Goal: Ask a question: Seek information or help from site administrators or community

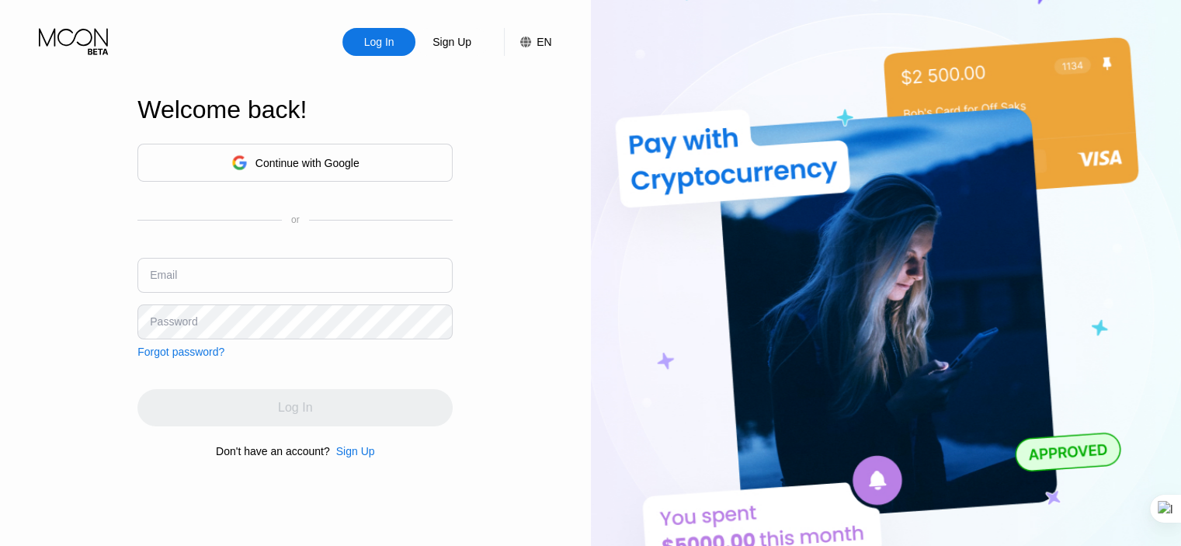
click at [294, 170] on div "Continue with Google" at bounding box center [295, 163] width 128 height 24
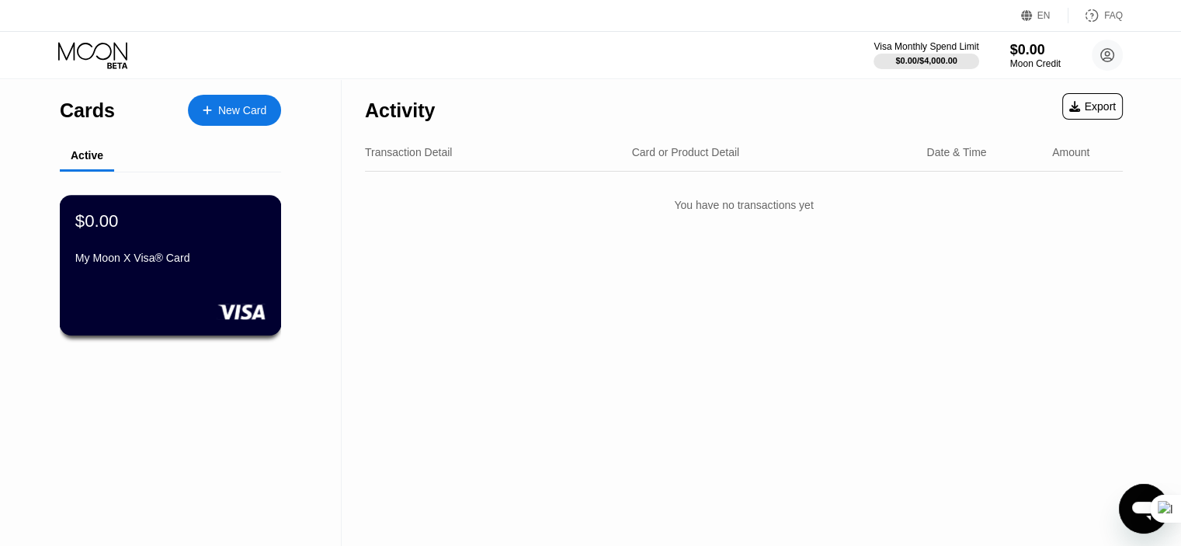
click at [171, 254] on div "$0.00 My Moon X Visa® Card" at bounding box center [170, 240] width 190 height 60
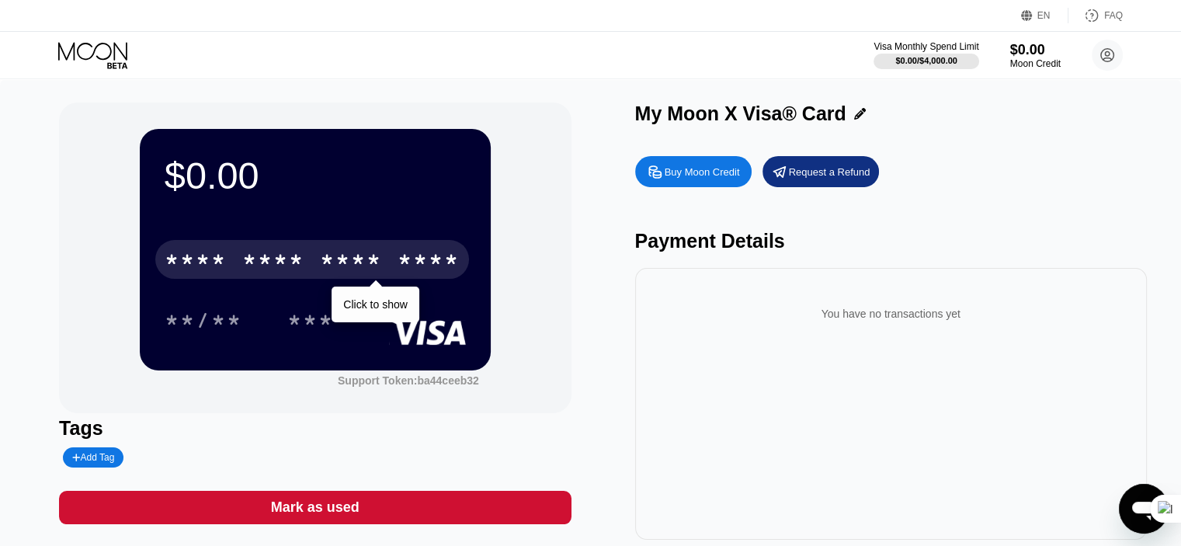
click at [339, 251] on div "* * * *" at bounding box center [351, 261] width 62 height 25
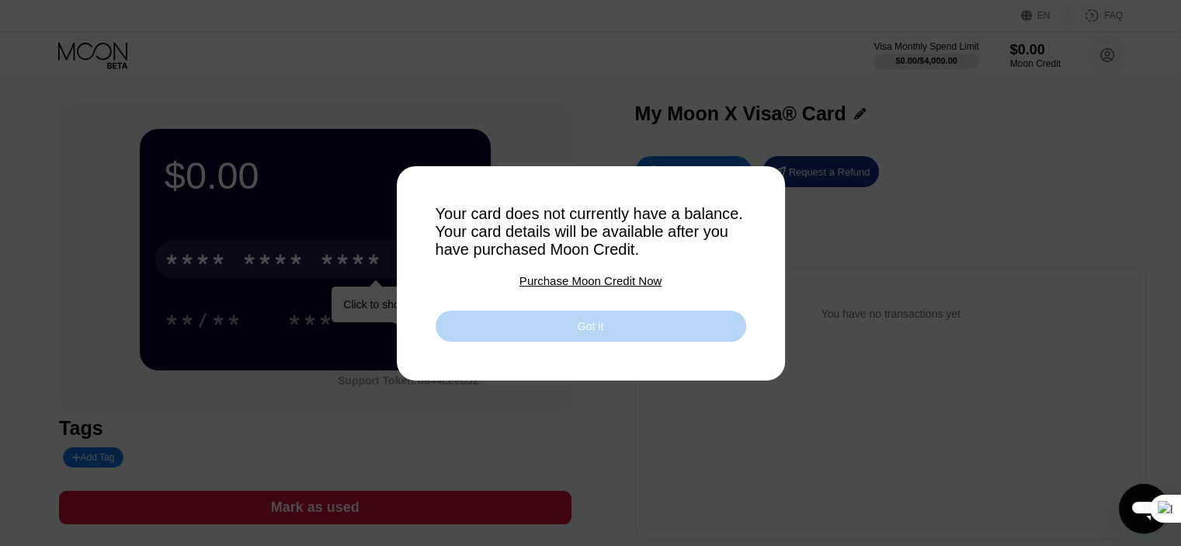
click at [587, 333] on div "Got it" at bounding box center [591, 326] width 26 height 14
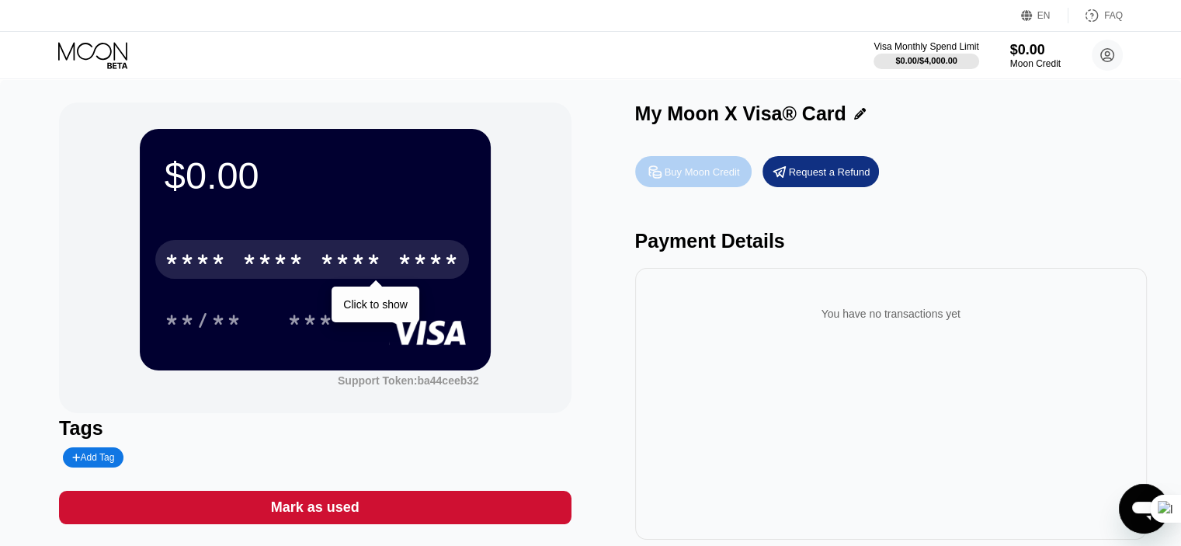
click at [705, 170] on div "Buy Moon Credit" at bounding box center [702, 171] width 75 height 13
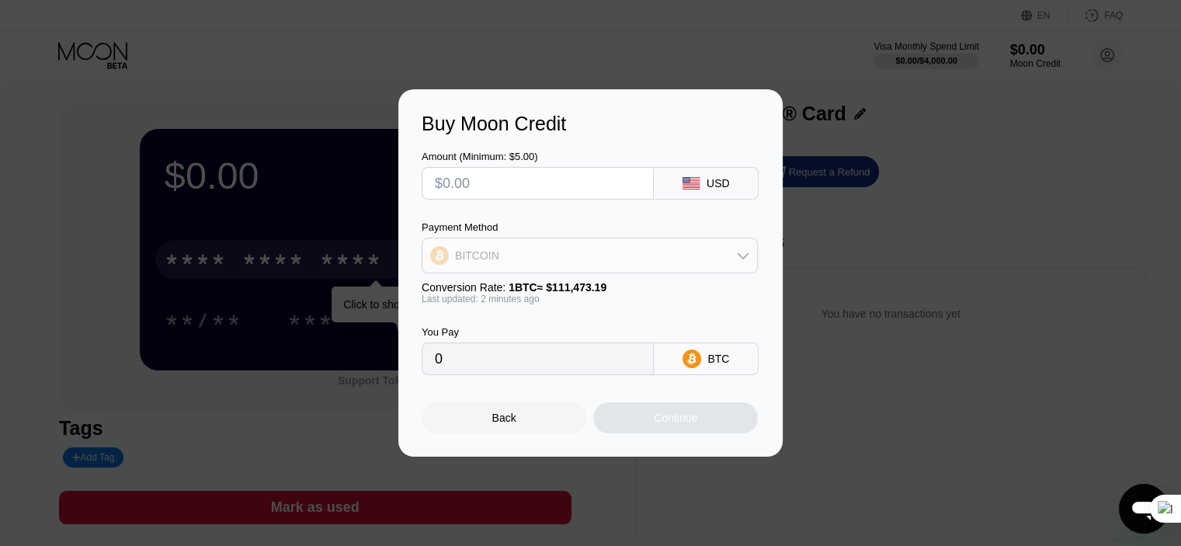
click at [639, 263] on div "BITCOIN" at bounding box center [590, 255] width 335 height 31
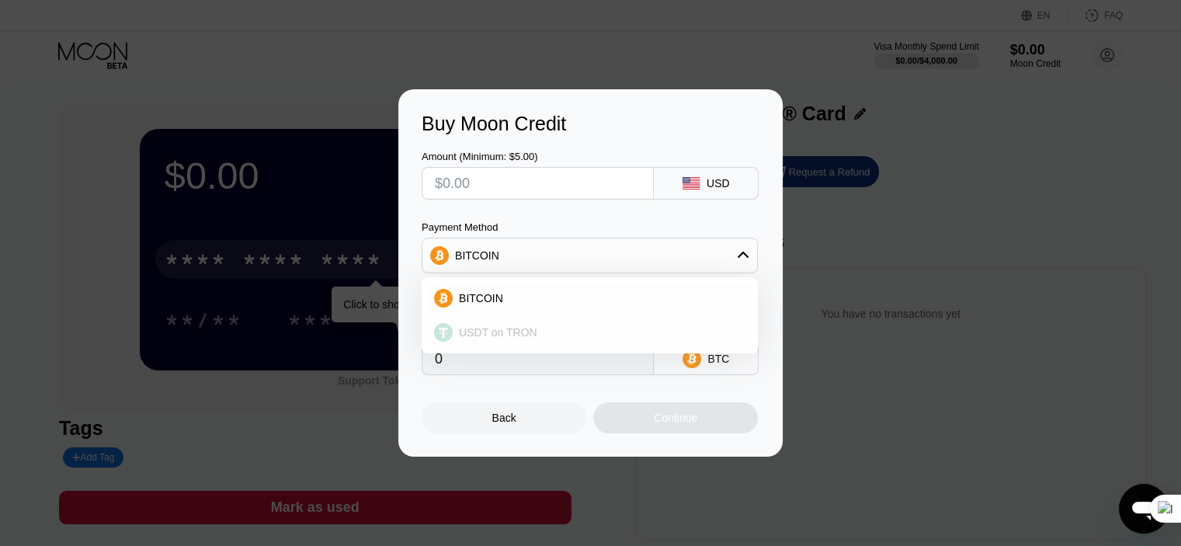
click at [534, 335] on div "USDT on TRON" at bounding box center [599, 332] width 293 height 12
type input "0.00"
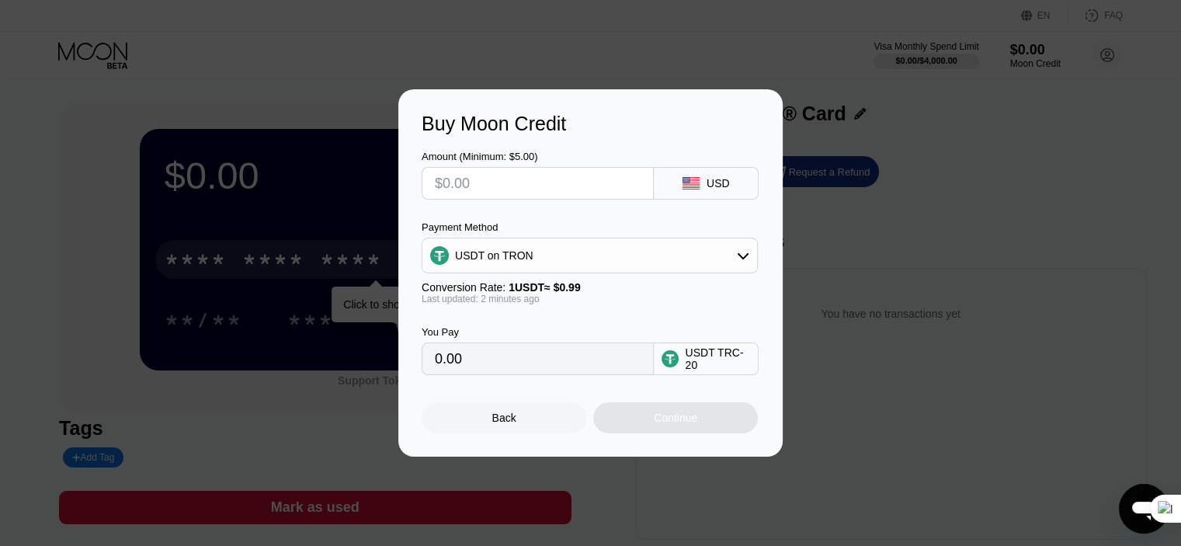
click at [521, 190] on input "text" at bounding box center [538, 183] width 206 height 31
type input "$5"
type input "5.05"
type input "$5"
click at [708, 426] on div "Continue" at bounding box center [675, 417] width 165 height 31
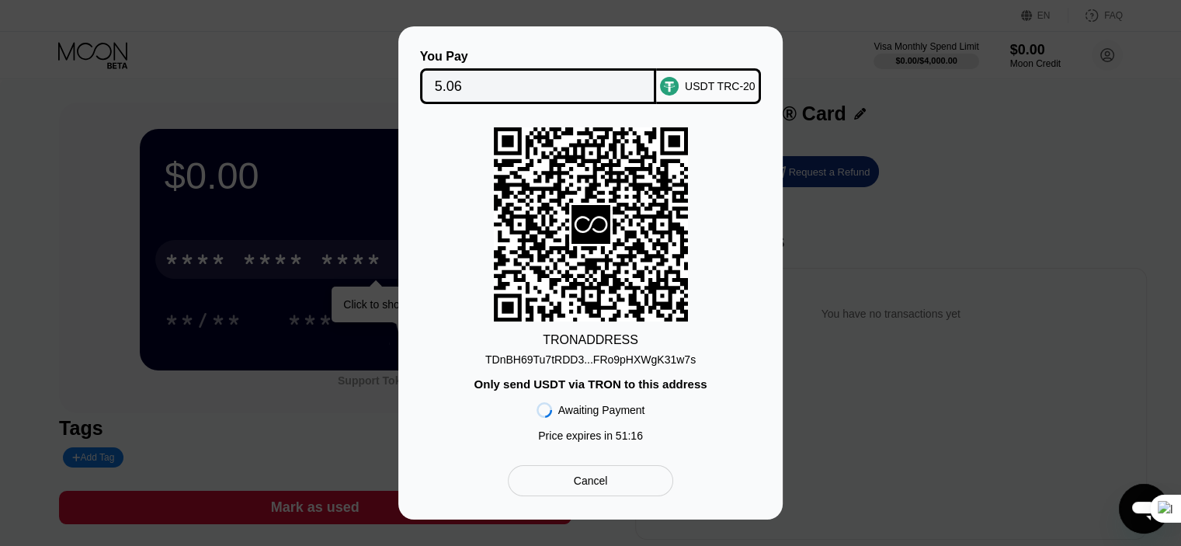
click at [589, 356] on div "TDnBH69Tu7tRDD3...FRo9pHXWgK31w7s" at bounding box center [590, 359] width 210 height 12
click at [464, 84] on input "5.06" at bounding box center [538, 86] width 207 height 31
click at [578, 360] on div "TDnBH69Tu7tRDD3...FRo9pHXWgK31w7s" at bounding box center [590, 359] width 210 height 12
click at [489, 86] on input "5.06" at bounding box center [538, 86] width 207 height 31
click at [732, 210] on div "TRON ADDRESS TDnBH69Tu7tRDD3...FRo9pHXWgK31w7s Only send USDT via TRON to this …" at bounding box center [591, 288] width 338 height 322
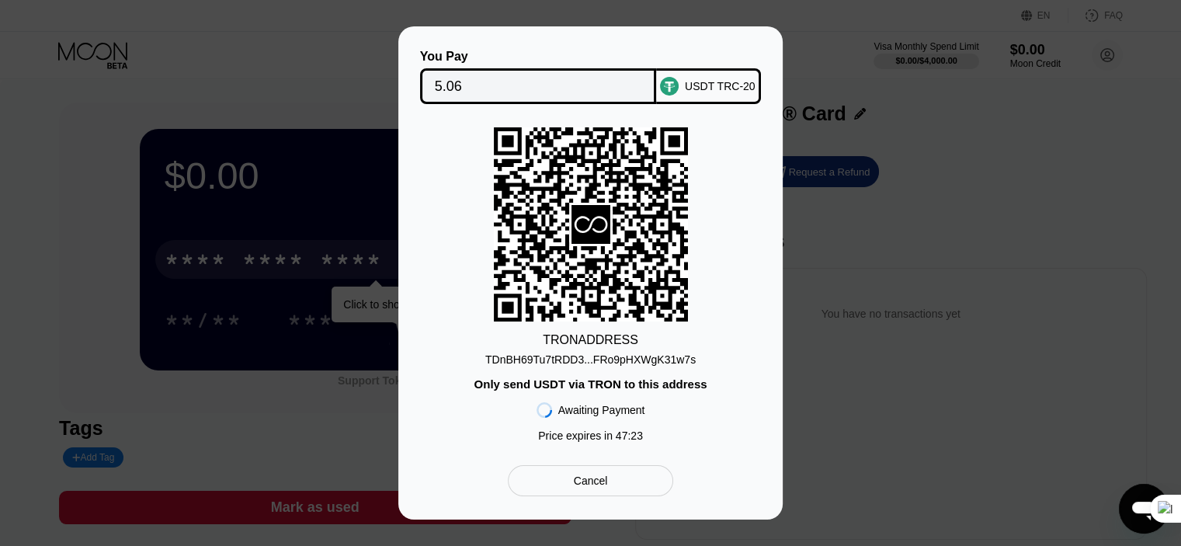
click at [671, 216] on icon at bounding box center [591, 225] width 194 height 190
click at [710, 200] on div "TRON ADDRESS TDnBH69Tu7tRDD3...FRo9pHXWgK31w7s Only send USDT via TRON to this …" at bounding box center [591, 288] width 338 height 322
click at [667, 37] on div "You Pay 5.06 USDT TRC-20 TRON ADDRESS TDnBH69Tu7tRDD3...FRo9pHXWgK31w7s Only se…" at bounding box center [590, 272] width 384 height 493
click at [882, 225] on div "You Pay 5.06 USDT TRC-20 TRON ADDRESS TDnBH69Tu7tRDD3...FRo9pHXWgK31w7s Only se…" at bounding box center [590, 272] width 1181 height 493
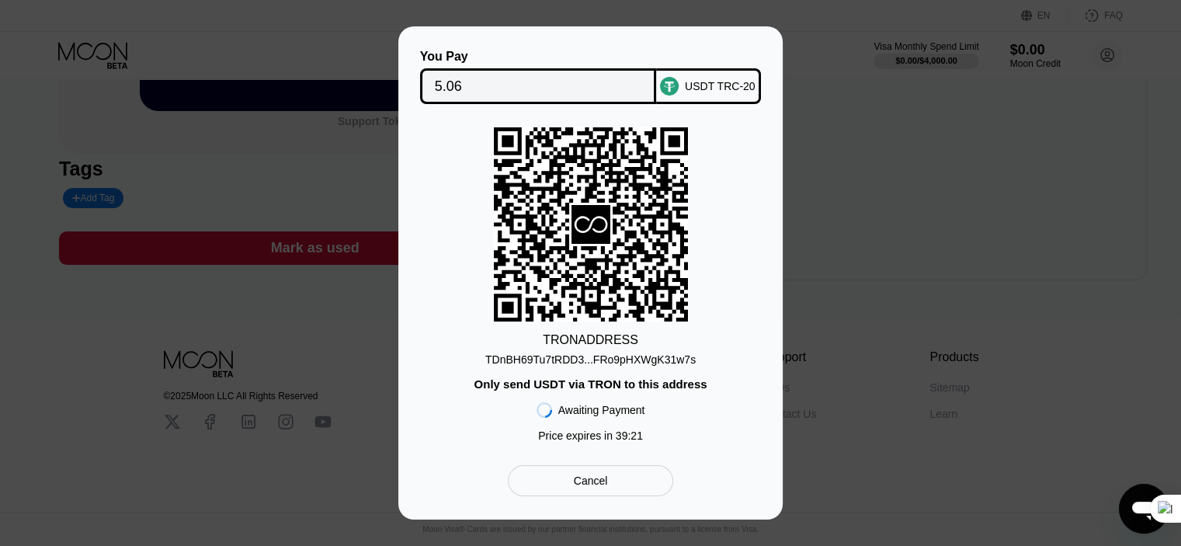
scroll to position [277, 0]
click at [611, 280] on rect at bounding box center [591, 224] width 194 height 194
drag, startPoint x: 507, startPoint y: 381, endPoint x: 621, endPoint y: 395, distance: 114.3
click at [510, 382] on div "Only send USDT via TRON to this address" at bounding box center [590, 383] width 233 height 13
drag, startPoint x: 621, startPoint y: 395, endPoint x: 624, endPoint y: 376, distance: 19.6
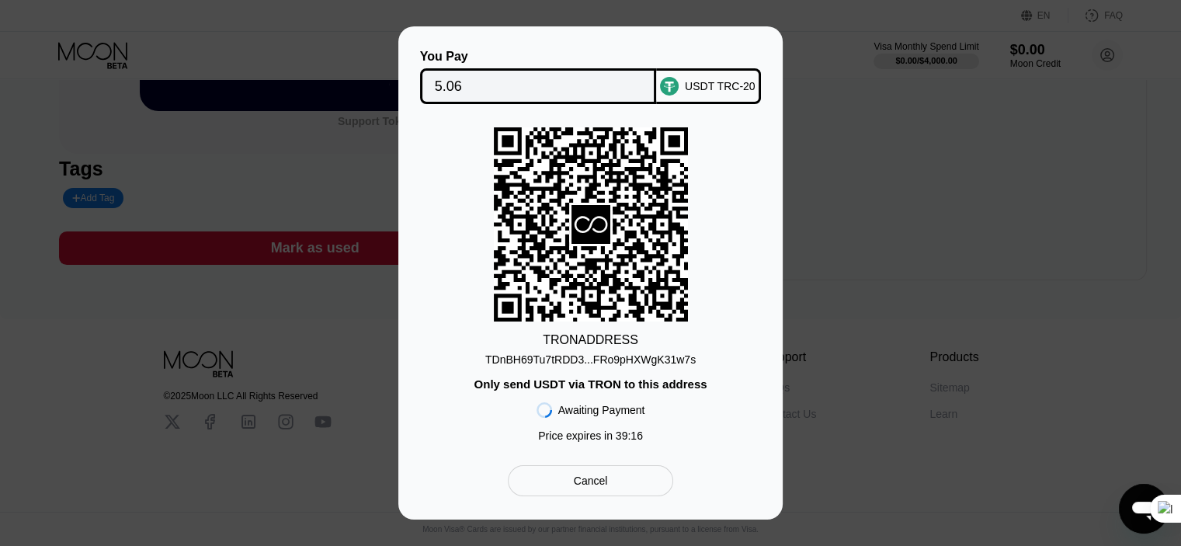
click at [621, 396] on div "Awaiting Payment Price expires in 39 : 16" at bounding box center [591, 420] width 109 height 59
click at [961, 147] on div "You Pay 5.06 USDT TRC-20 TRON ADDRESS TDnBH69Tu7tRDD3...FRo9pHXWgK31w7s Only se…" at bounding box center [590, 272] width 1181 height 493
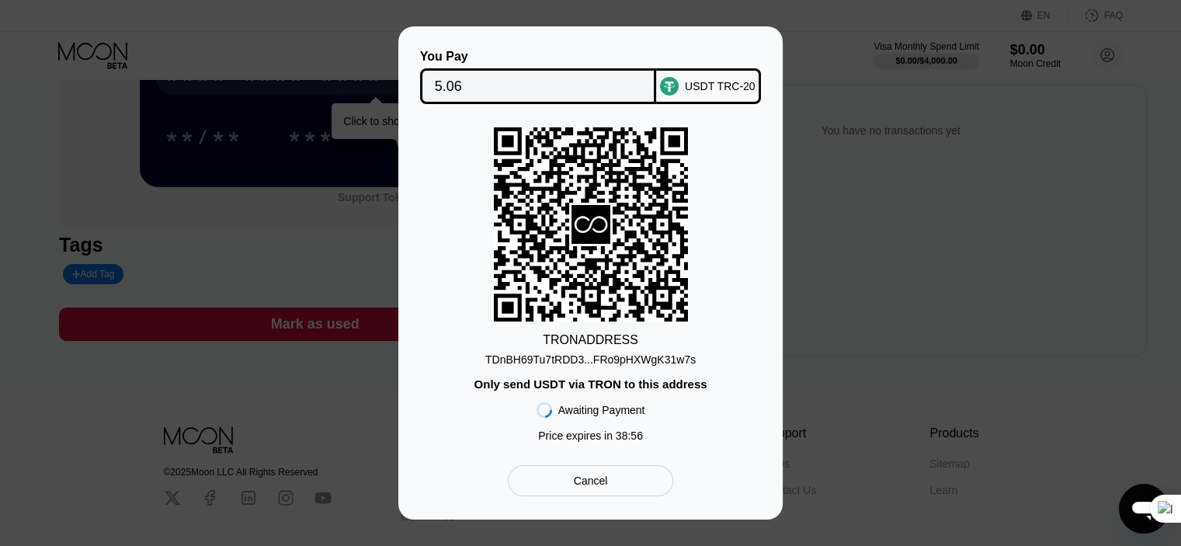
scroll to position [233, 0]
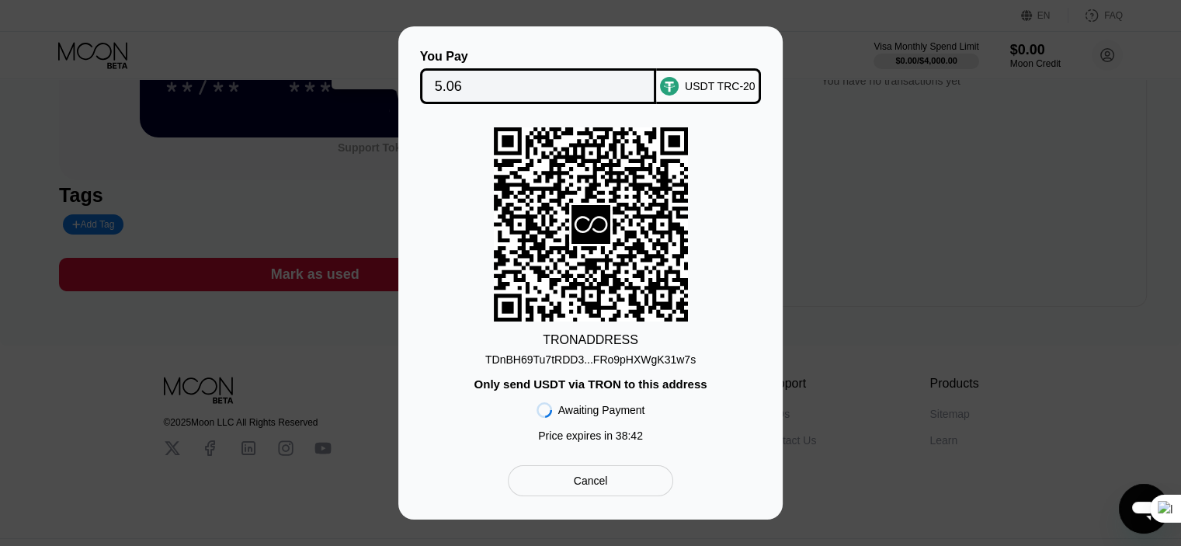
click at [805, 290] on div "You Pay 5.06 USDT TRC-20 TRON ADDRESS TDnBH69Tu7tRDD3...FRo9pHXWgK31w7s Only se…" at bounding box center [590, 272] width 1181 height 493
click at [915, 297] on div "You Pay 5.06 USDT TRC-20 TRON ADDRESS TDnBH69Tu7tRDD3...FRo9pHXWgK31w7s Only se…" at bounding box center [590, 272] width 1181 height 493
click at [590, 158] on icon at bounding box center [591, 225] width 194 height 190
drag, startPoint x: 364, startPoint y: 142, endPoint x: 327, endPoint y: 148, distance: 36.9
click at [364, 142] on div "You Pay 5.06 USDT TRC-20 TRON ADDRESS TDnBH69Tu7tRDD3...FRo9pHXWgK31w7s Only se…" at bounding box center [590, 272] width 1181 height 493
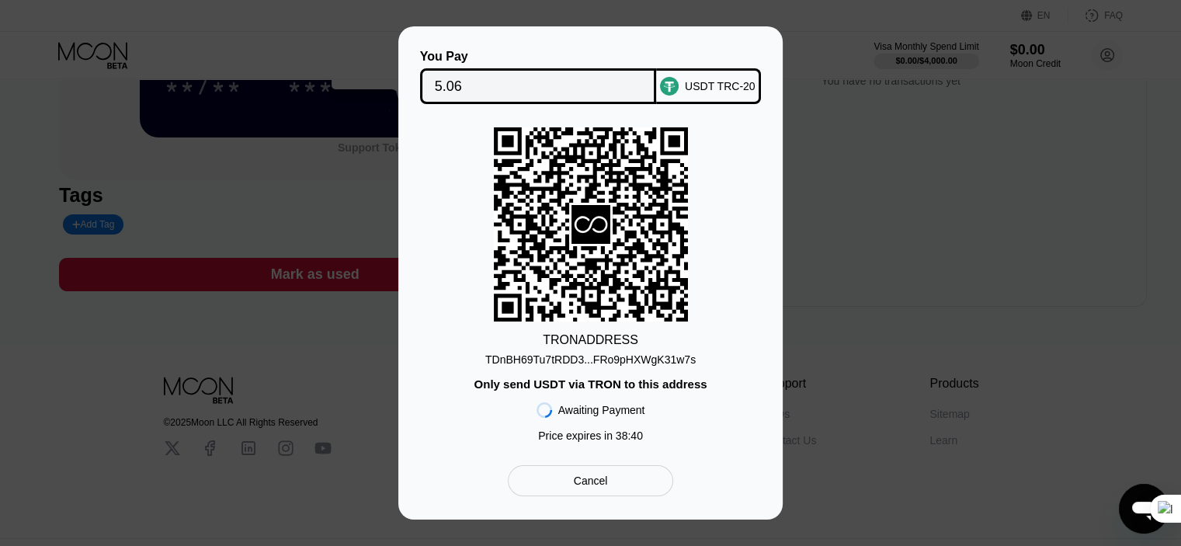
click at [262, 152] on div "You Pay 5.06 USDT TRC-20 TRON ADDRESS TDnBH69Tu7tRDD3...FRo9pHXWgK31w7s Only se…" at bounding box center [590, 272] width 1181 height 493
click at [573, 411] on div "Awaiting Payment" at bounding box center [601, 410] width 87 height 12
click at [588, 369] on div "TRON ADDRESS TDnBH69Tu7tRDD3...FRo9pHXWgK31w7s Only send USDT via TRON to this …" at bounding box center [591, 288] width 338 height 322
click at [609, 407] on div "Awaiting Payment" at bounding box center [601, 410] width 87 height 12
click at [634, 333] on div "TRON ADDRESS" at bounding box center [591, 340] width 96 height 14
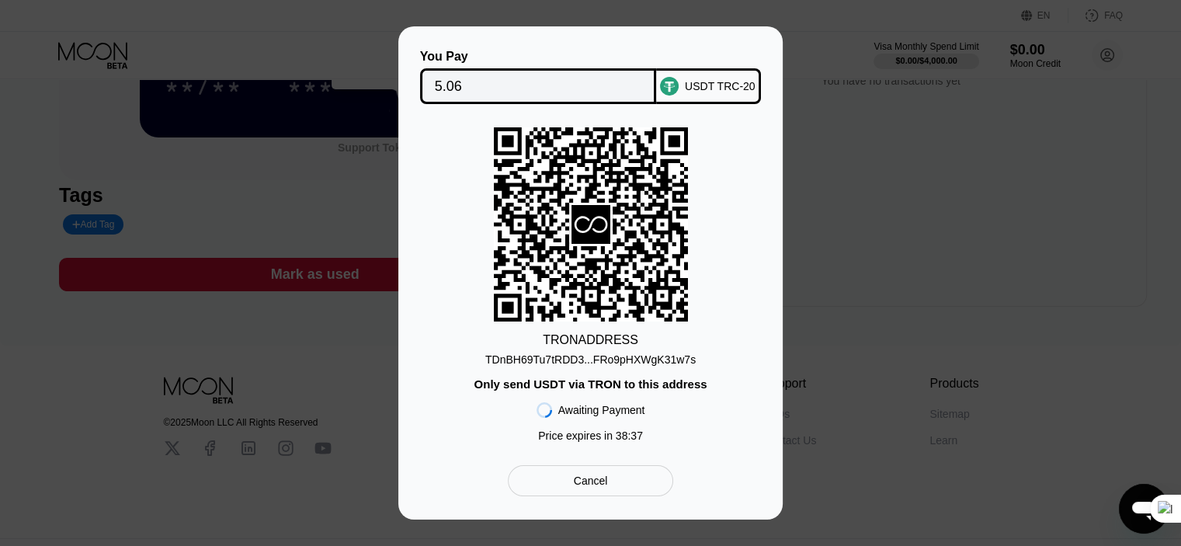
click at [537, 270] on icon at bounding box center [591, 225] width 194 height 190
click at [802, 243] on div "You Pay 5.06 USDT TRC-20 TRON ADDRESS TDnBH69Tu7tRDD3...FRo9pHXWgK31w7s Only se…" at bounding box center [590, 272] width 1181 height 493
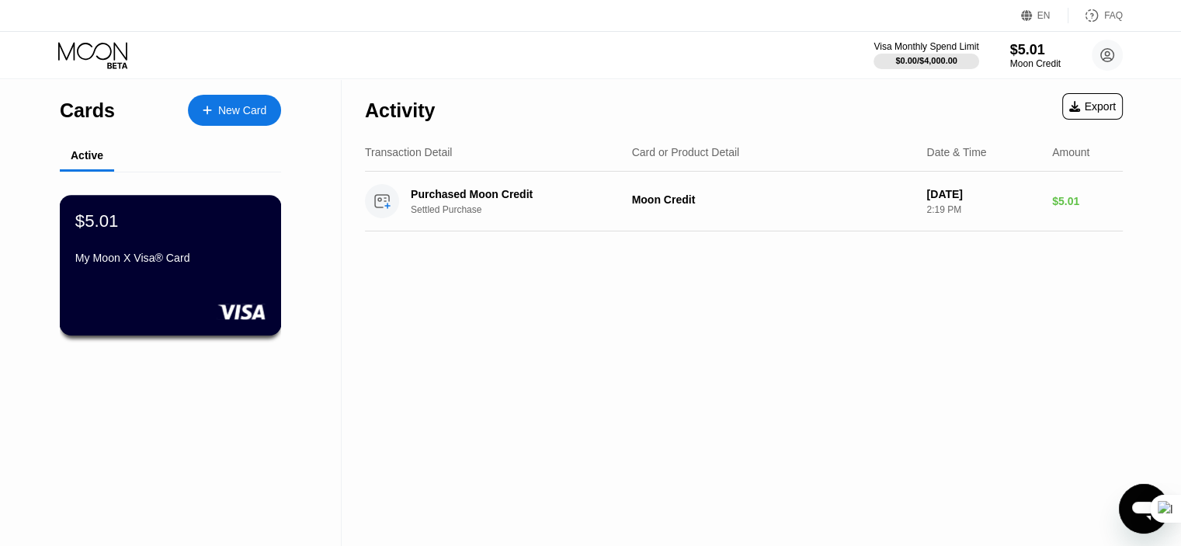
click at [183, 288] on div "$5.01 My Moon X Visa® Card" at bounding box center [171, 265] width 222 height 141
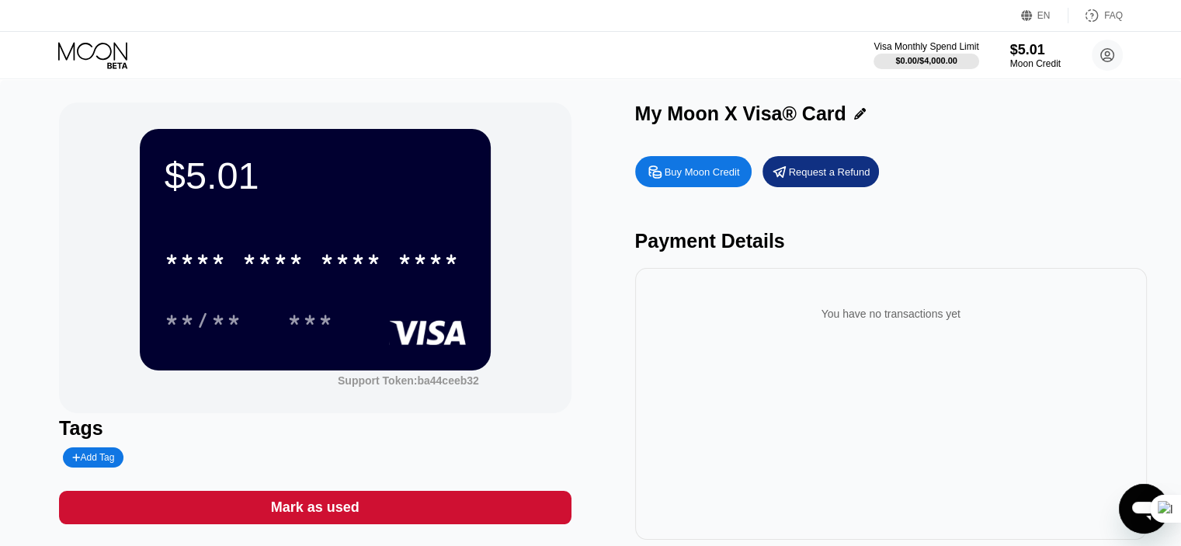
click at [398, 205] on div "$5.01 * * * * * * * * * * * * **** **/** ***" at bounding box center [315, 249] width 351 height 241
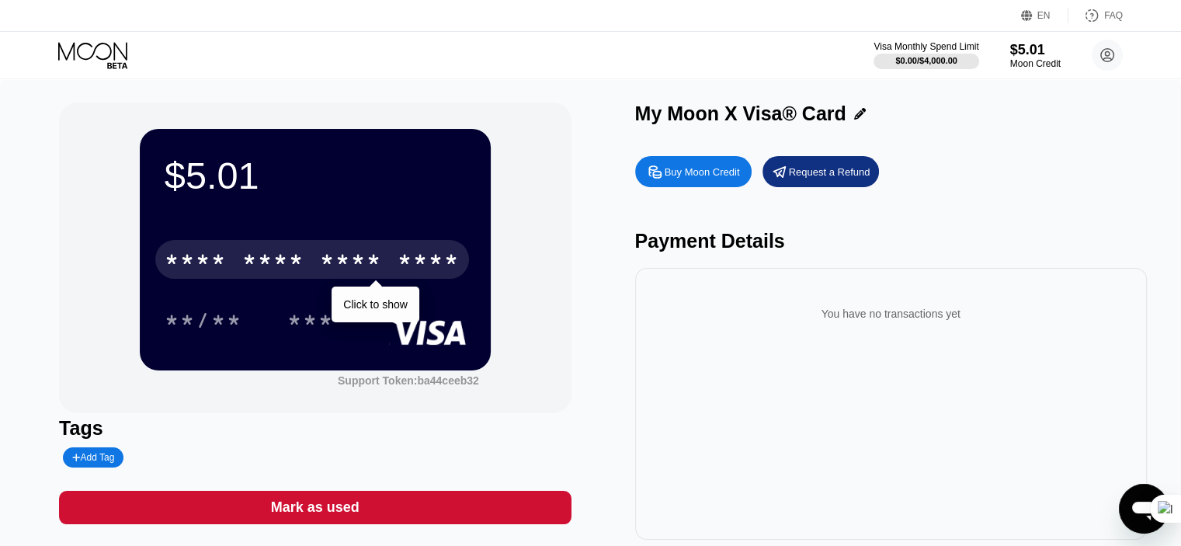
click at [379, 256] on div "* * * *" at bounding box center [351, 261] width 62 height 25
click at [373, 268] on div "* * * *" at bounding box center [351, 261] width 62 height 25
click at [281, 256] on div "6500" at bounding box center [273, 261] width 62 height 25
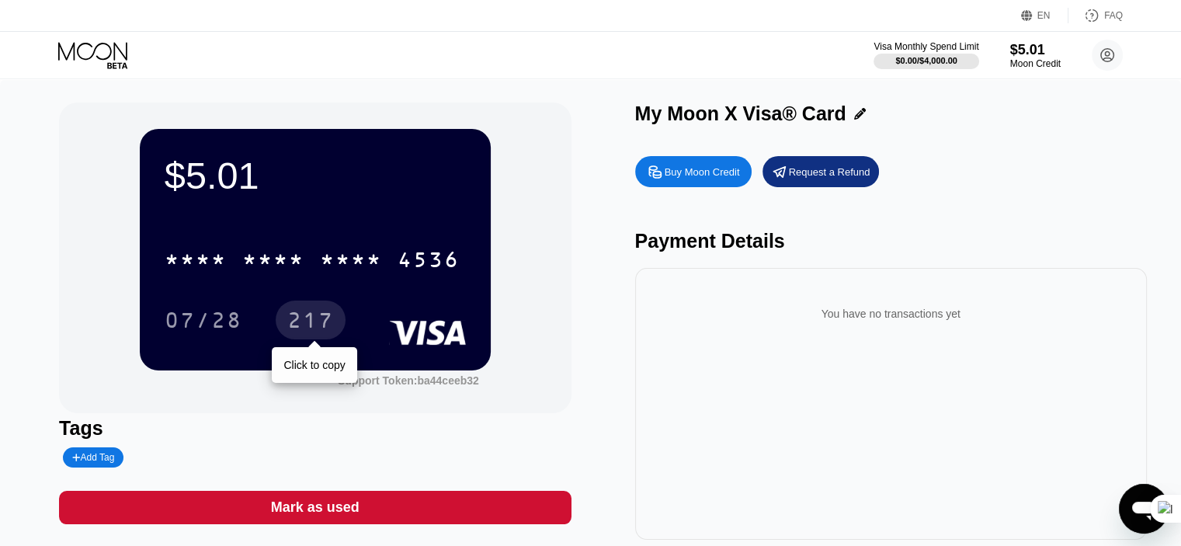
click at [318, 321] on div "217" at bounding box center [310, 322] width 47 height 25
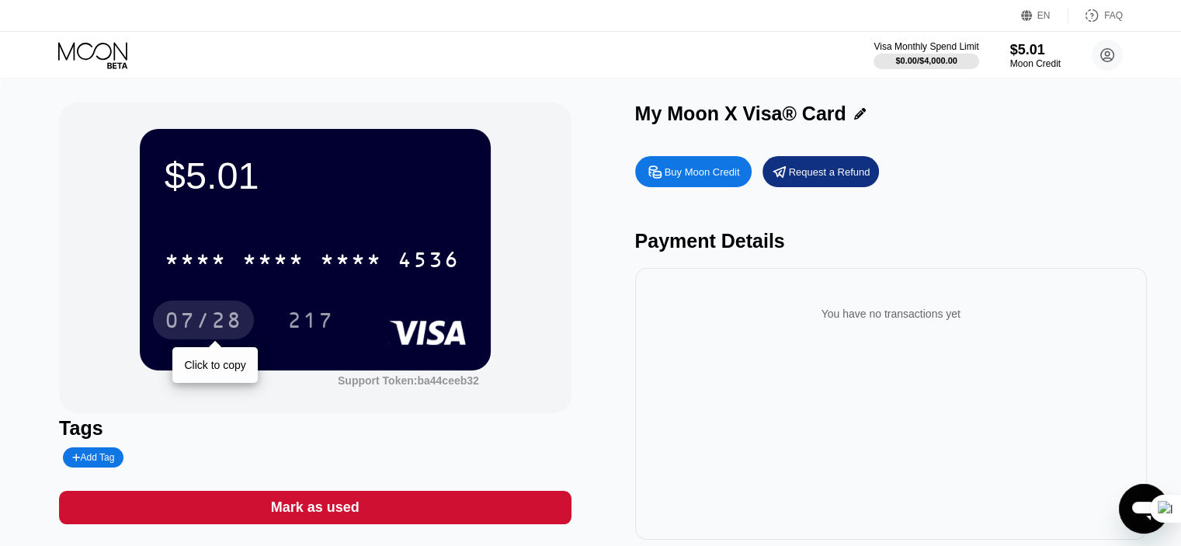
click at [205, 314] on div "07/28" at bounding box center [204, 322] width 78 height 25
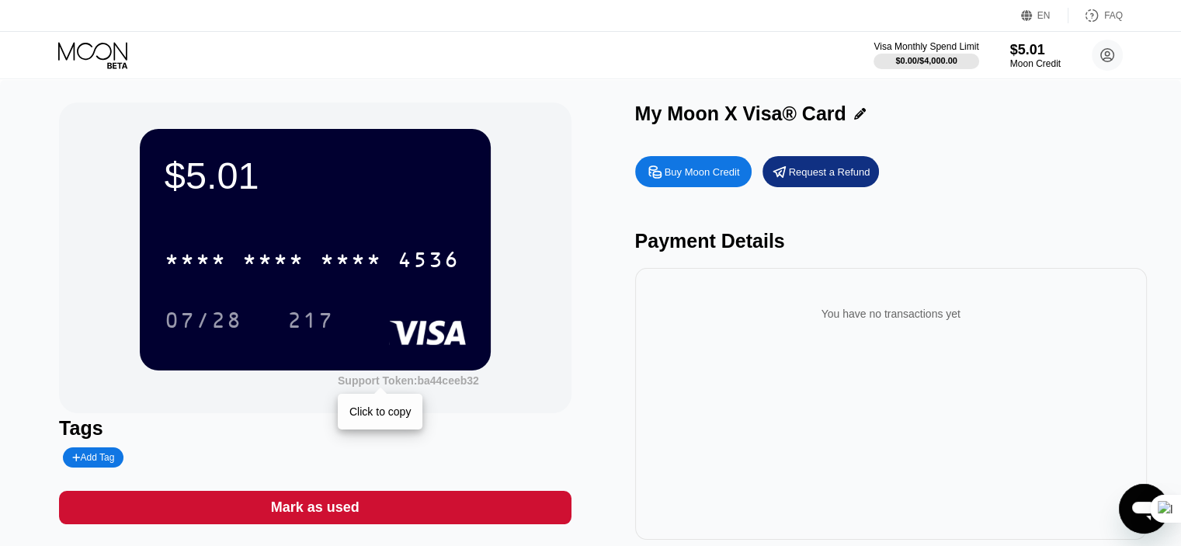
click at [373, 379] on div "Support Token: ba44ceeb32" at bounding box center [408, 380] width 141 height 12
click at [1124, 502] on div "Open messaging window" at bounding box center [1144, 508] width 47 height 47
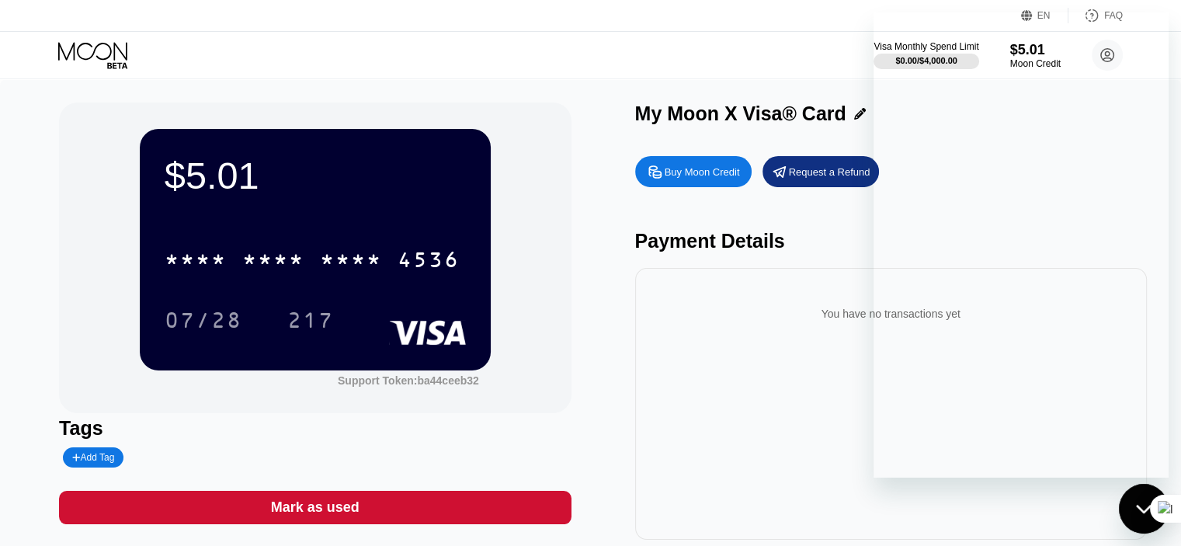
click at [816, 241] on div "Payment Details" at bounding box center [891, 241] width 512 height 23
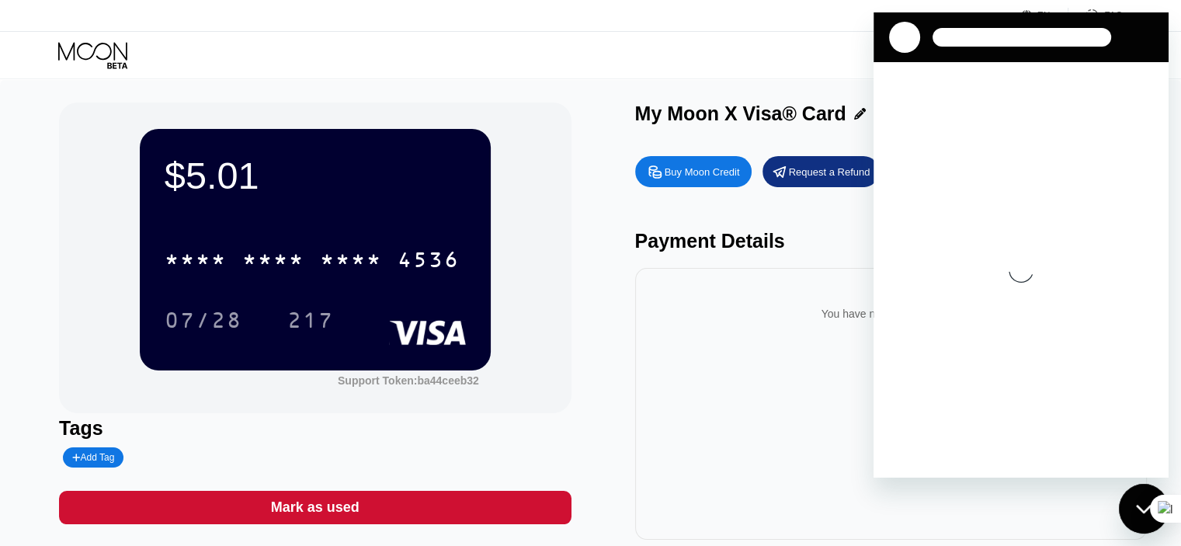
click at [837, 46] on div "Visa Monthly Spend Limit $0.00 / $4,000.00 $5.01 Moon Credit Iman Khoshakhlagh …" at bounding box center [590, 55] width 1181 height 47
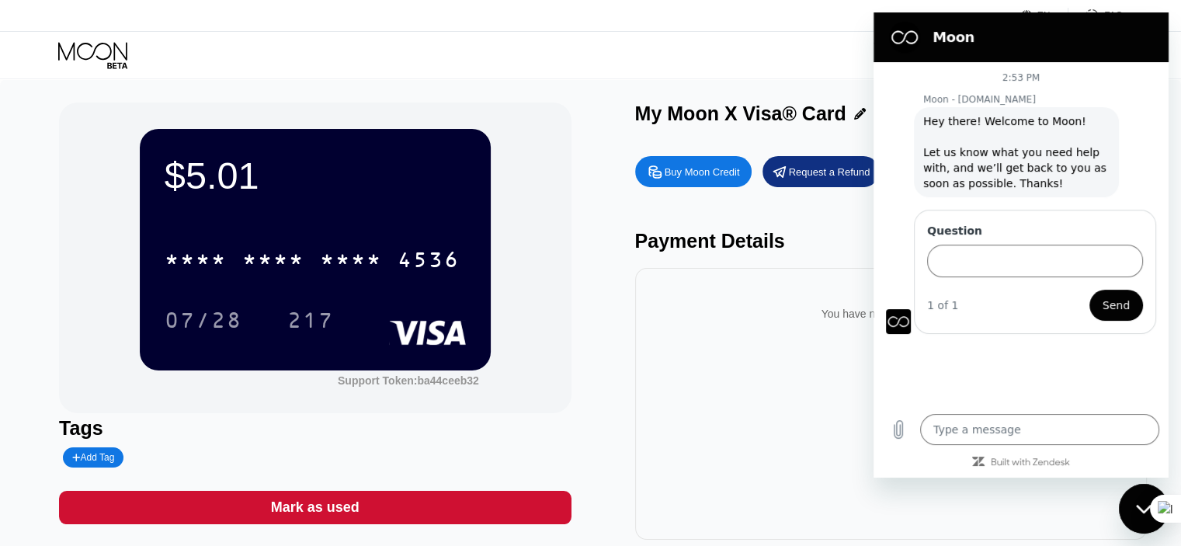
type textarea "x"
click at [967, 261] on input "Question" at bounding box center [1035, 261] width 216 height 33
type input "i"
type textarea "x"
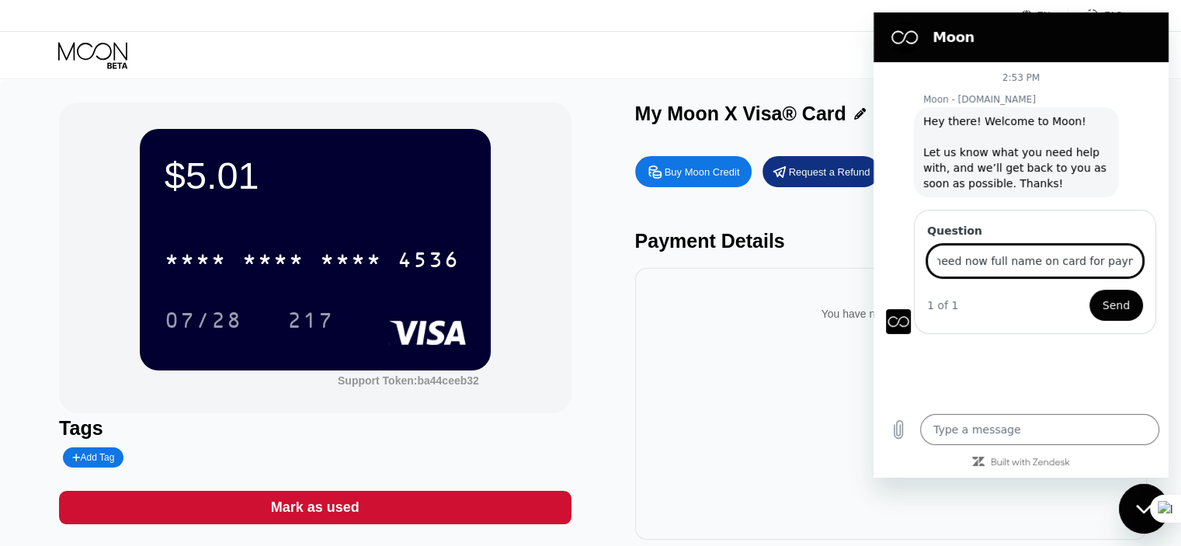
scroll to position [0, 5]
type input "i need now full name on card for payment"
click at [1090, 290] on button "Send" at bounding box center [1117, 305] width 54 height 31
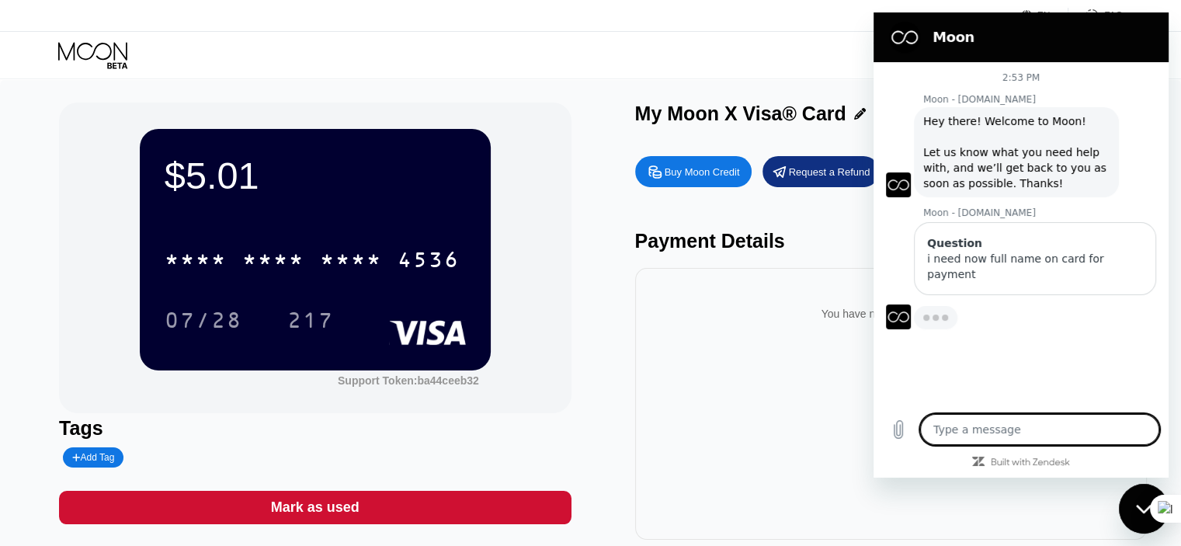
type textarea "x"
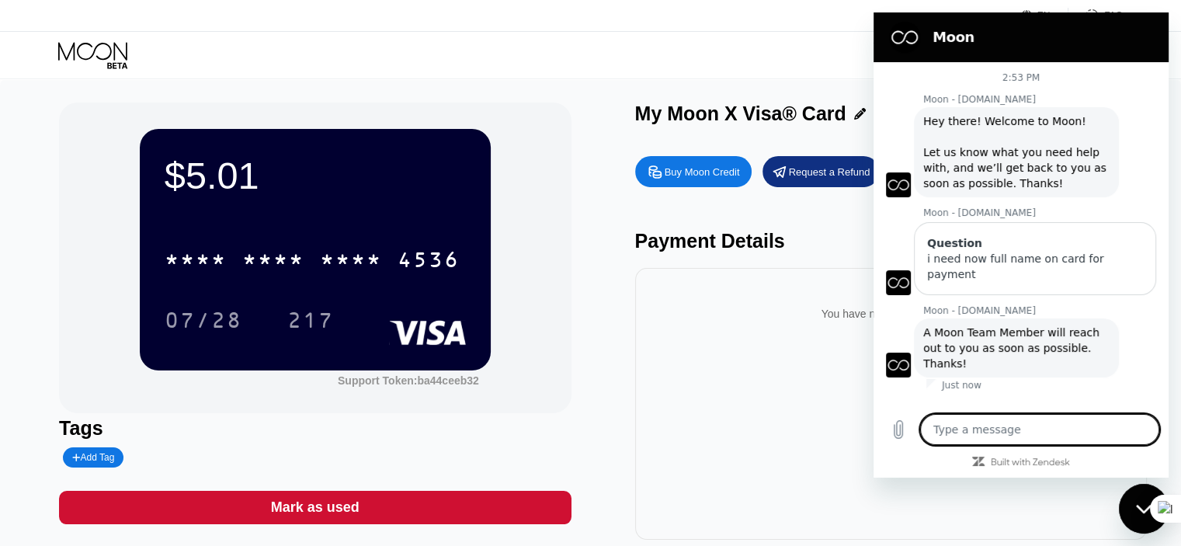
click at [993, 427] on textarea at bounding box center [1039, 429] width 239 height 31
type textarea "c"
type textarea "x"
type textarea "ca"
type textarea "x"
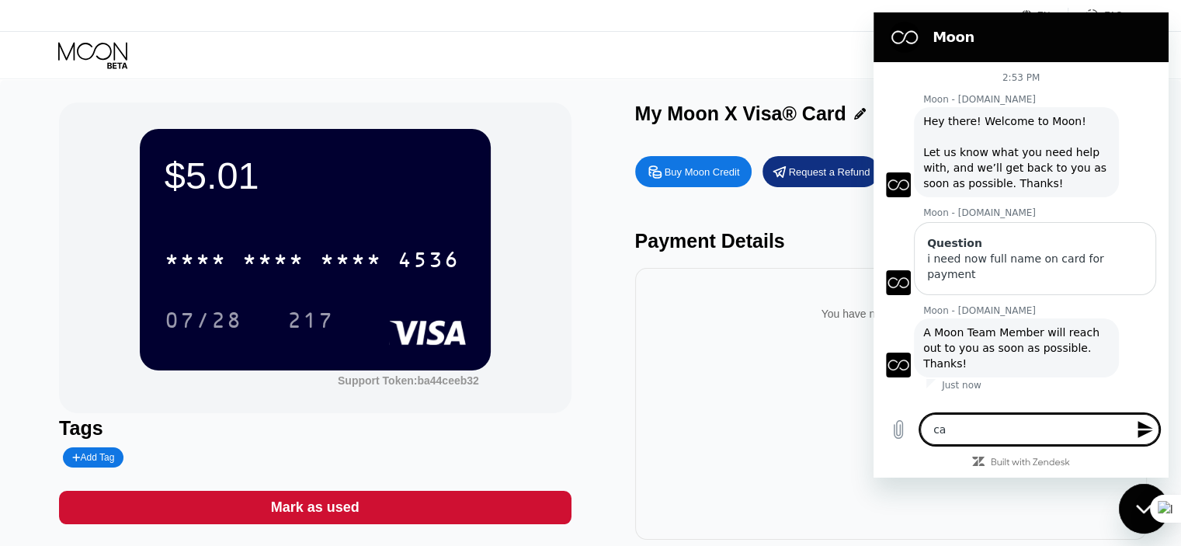
type textarea "can"
type textarea "x"
type textarea "can"
type textarea "x"
type textarea "can y"
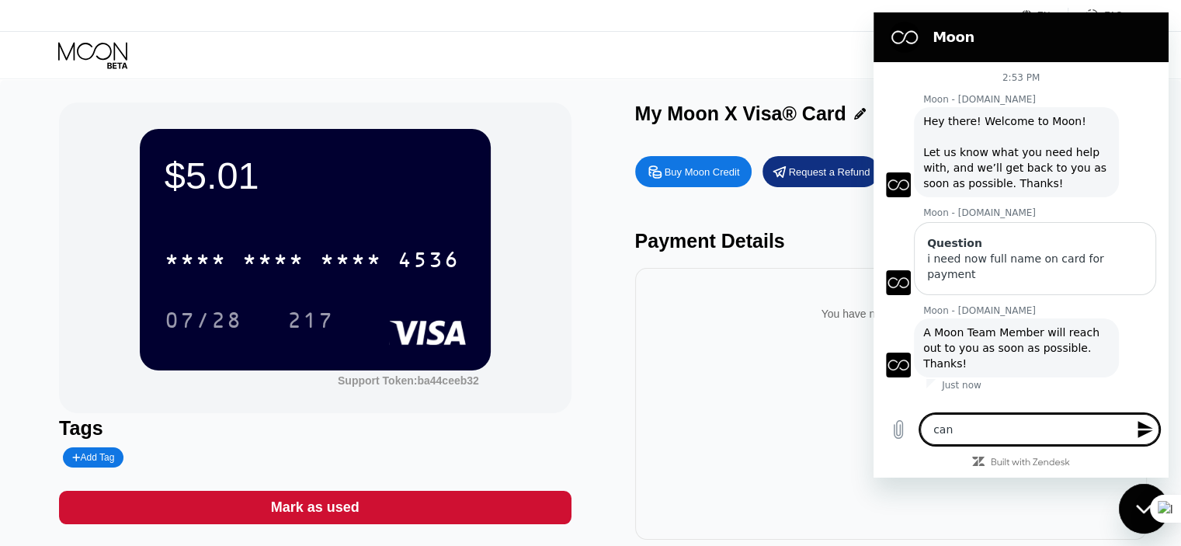
type textarea "x"
type textarea "can yo"
type textarea "x"
type textarea "can you"
type textarea "x"
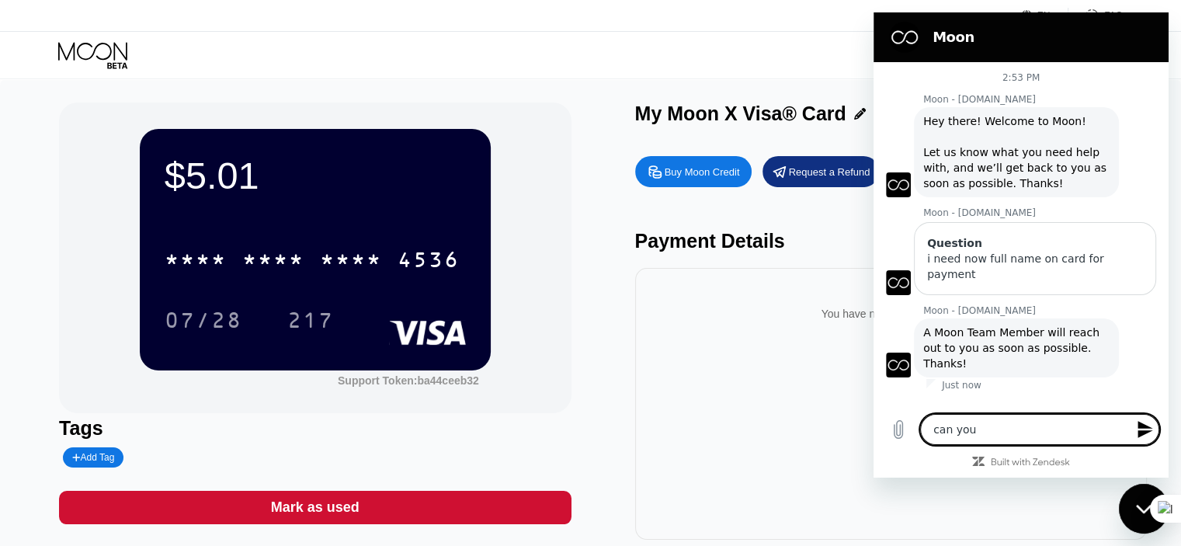
type textarea "can you"
type textarea "x"
type textarea "can you g"
type textarea "x"
type textarea "can you gi"
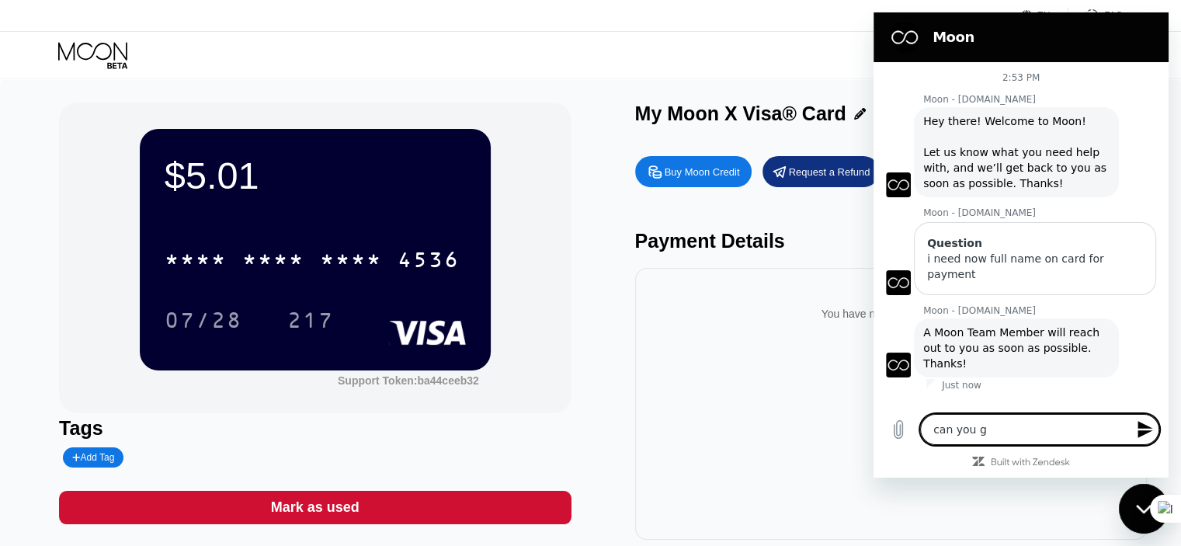
type textarea "x"
type textarea "can you giv"
type textarea "x"
type textarea "can you give"
type textarea "x"
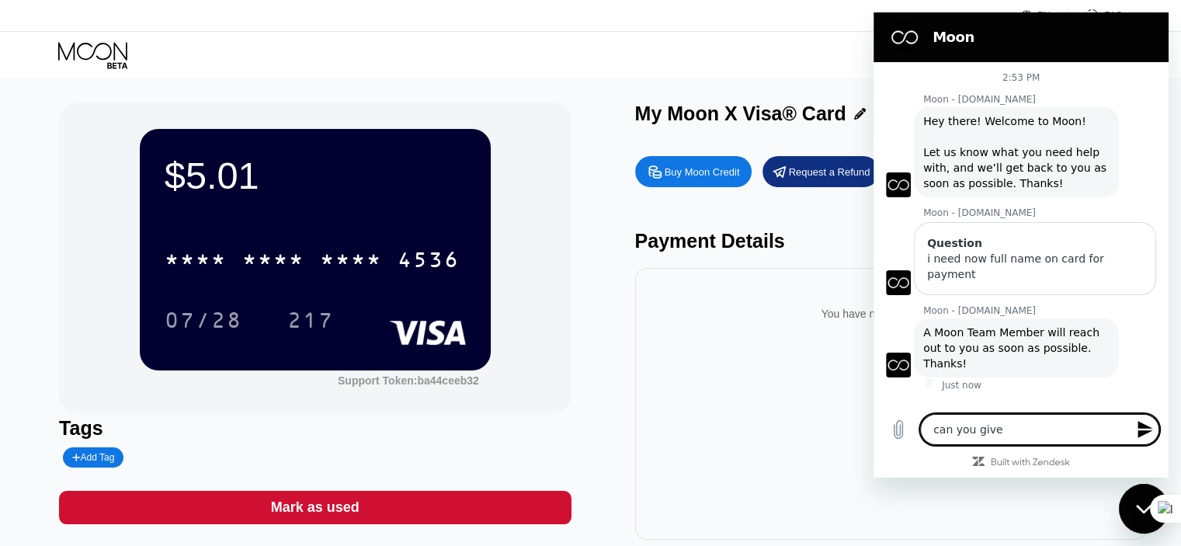
type textarea "can you give"
type textarea "x"
type textarea "can you give m"
type textarea "x"
type textarea "can you give me"
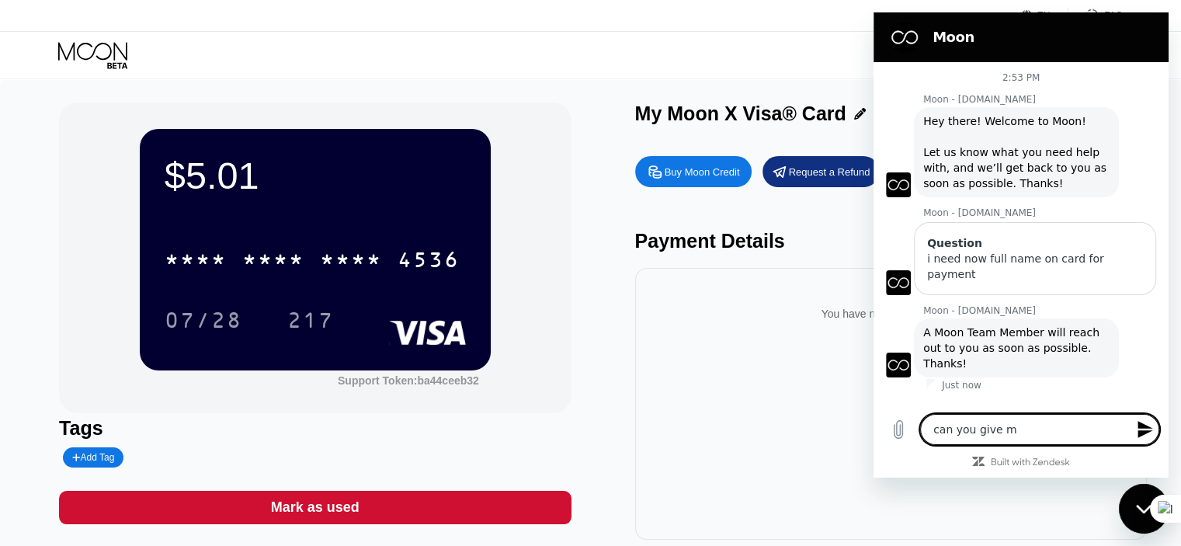
type textarea "x"
type textarea "can you give me"
type textarea "x"
type textarea "can you give me m"
type textarea "x"
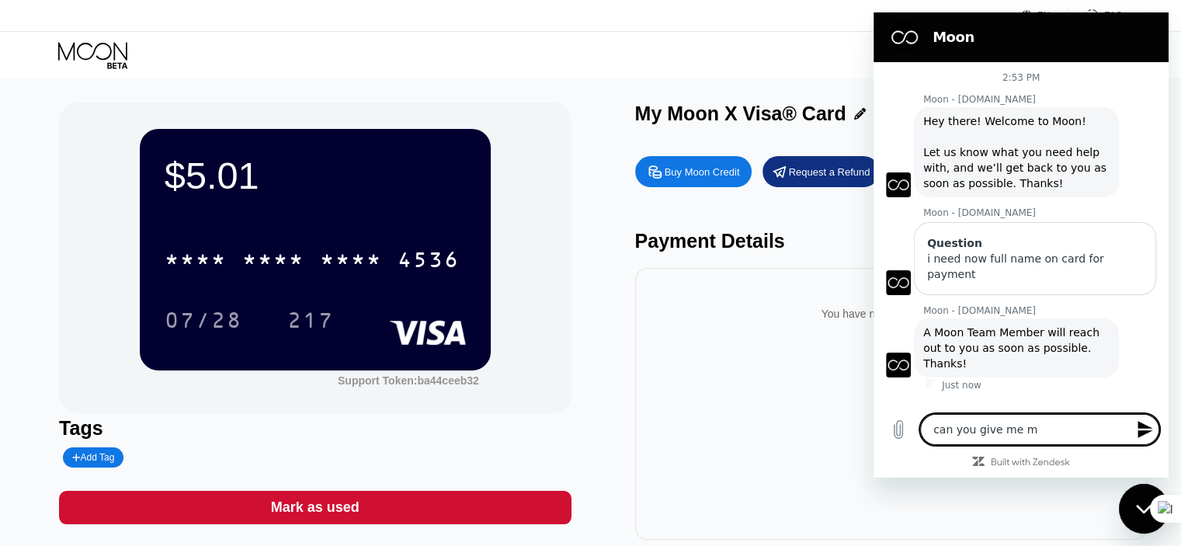
type textarea "can you give me my"
type textarea "x"
type textarea "can you give me my"
type textarea "x"
type textarea "can you give me my f"
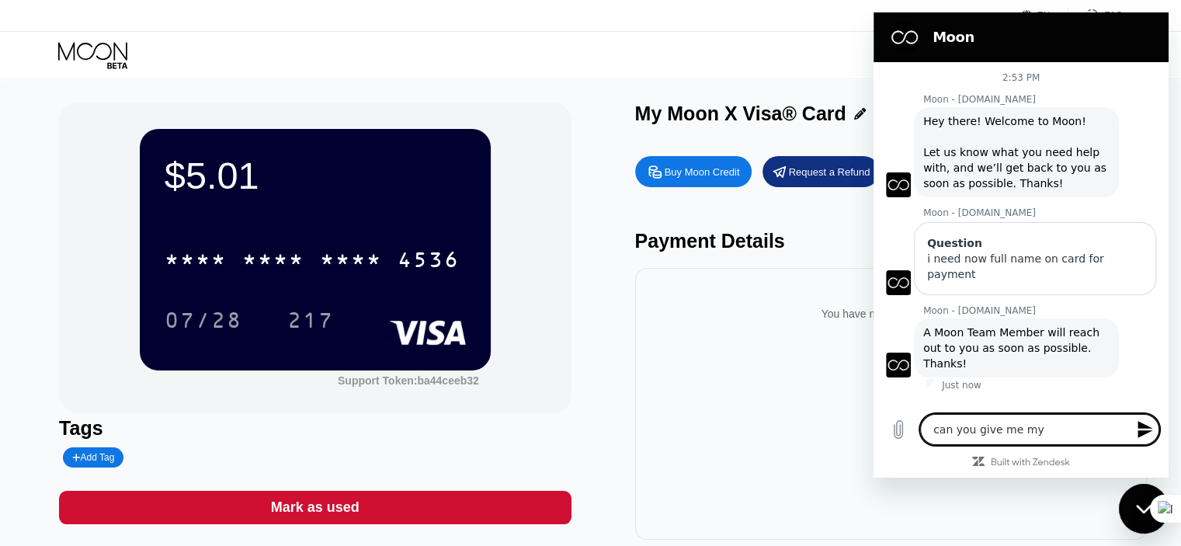
type textarea "x"
type textarea "can you give me my fu"
type textarea "x"
type textarea "can you give me my ful"
type textarea "x"
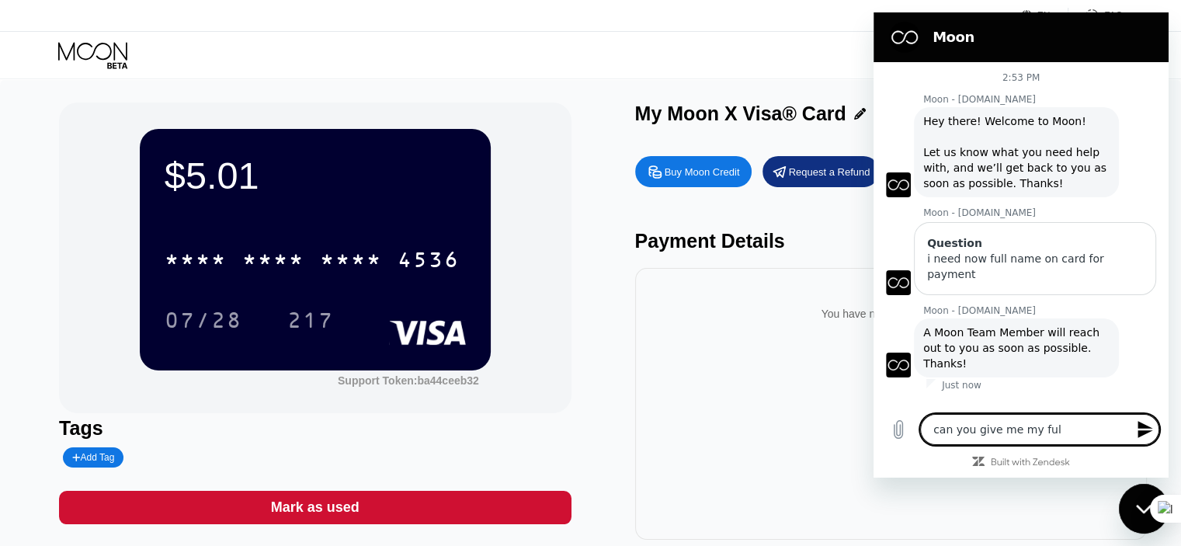
type textarea "can you give me my full"
type textarea "x"
type textarea "can you give me my full"
type textarea "x"
type textarea "can you give me my full n"
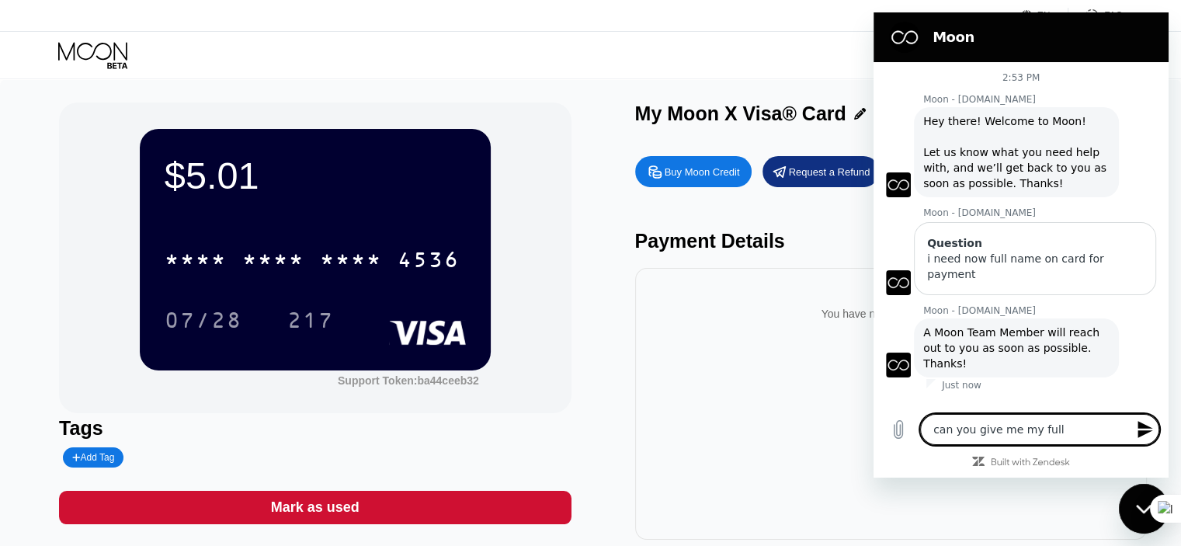
type textarea "x"
type textarea "can you give me my full na"
type textarea "x"
type textarea "can you give me my full nam"
type textarea "x"
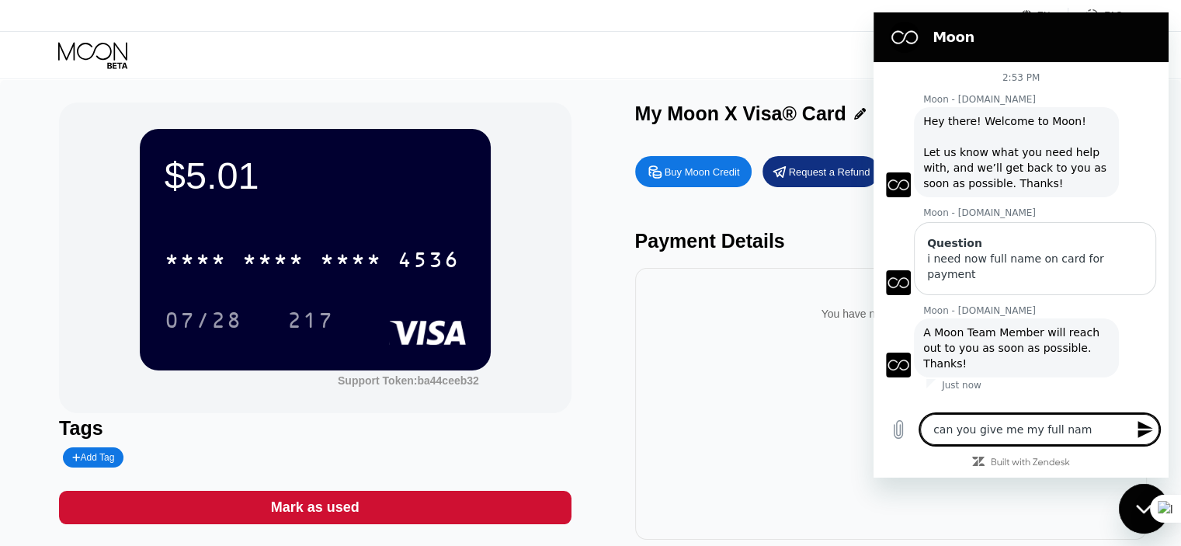
type textarea "can you give me my full name"
type textarea "x"
type textarea "can you give me my full name"
type textarea "x"
type textarea "can you give me my full name o"
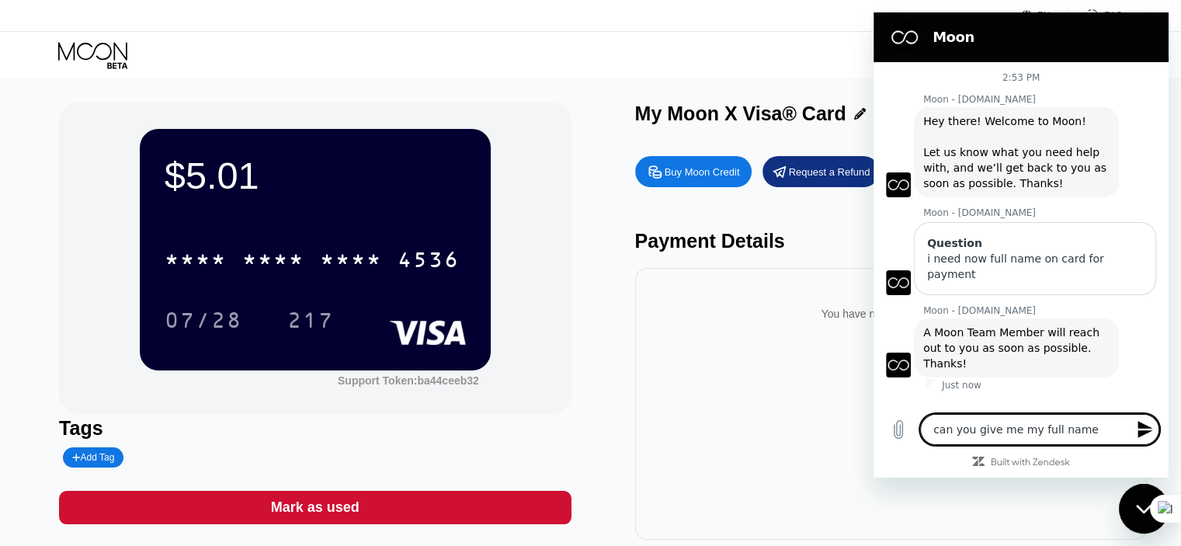
type textarea "x"
type textarea "can you give me my full name on"
type textarea "x"
type textarea "can you give me my full name on"
type textarea "x"
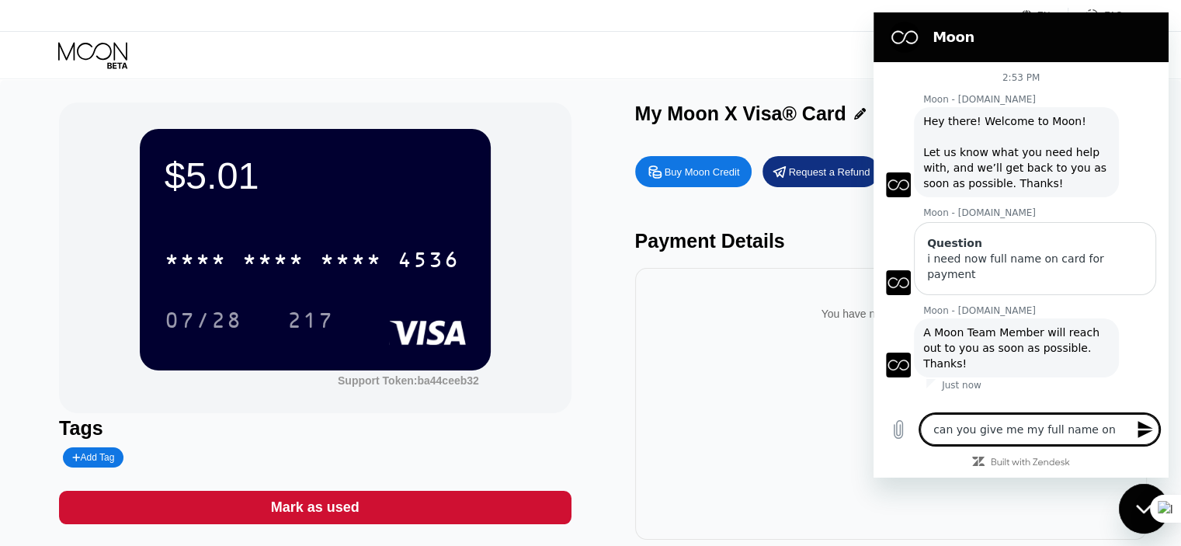
type textarea "can you give me my full name on c"
type textarea "x"
type textarea "can you give me my full name on ca"
type textarea "x"
type textarea "can you give me my full name on car"
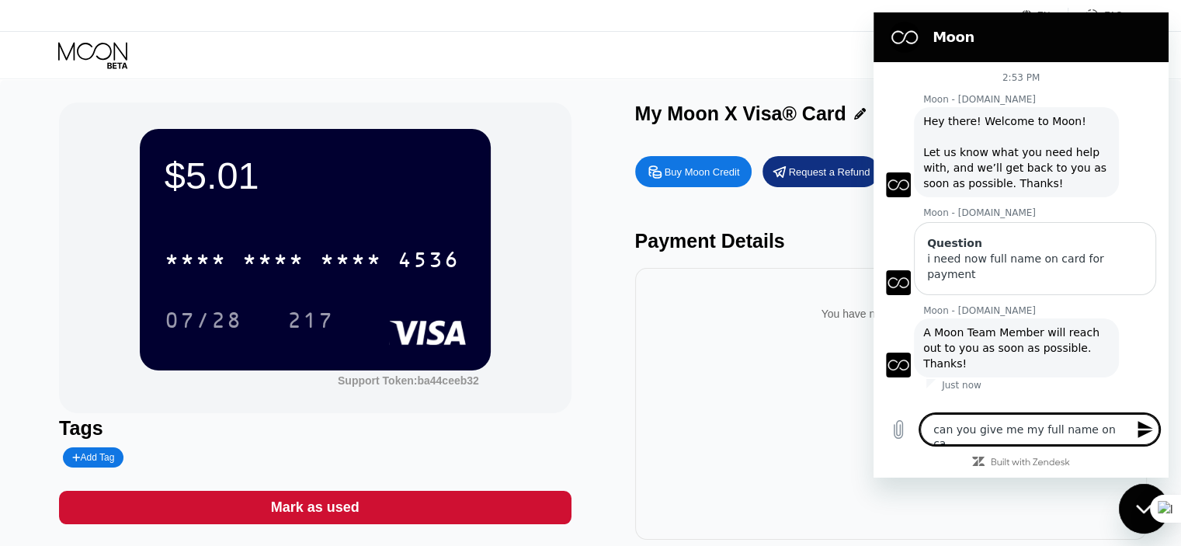
type textarea "x"
type textarea "can you give me my full name on card"
type textarea "x"
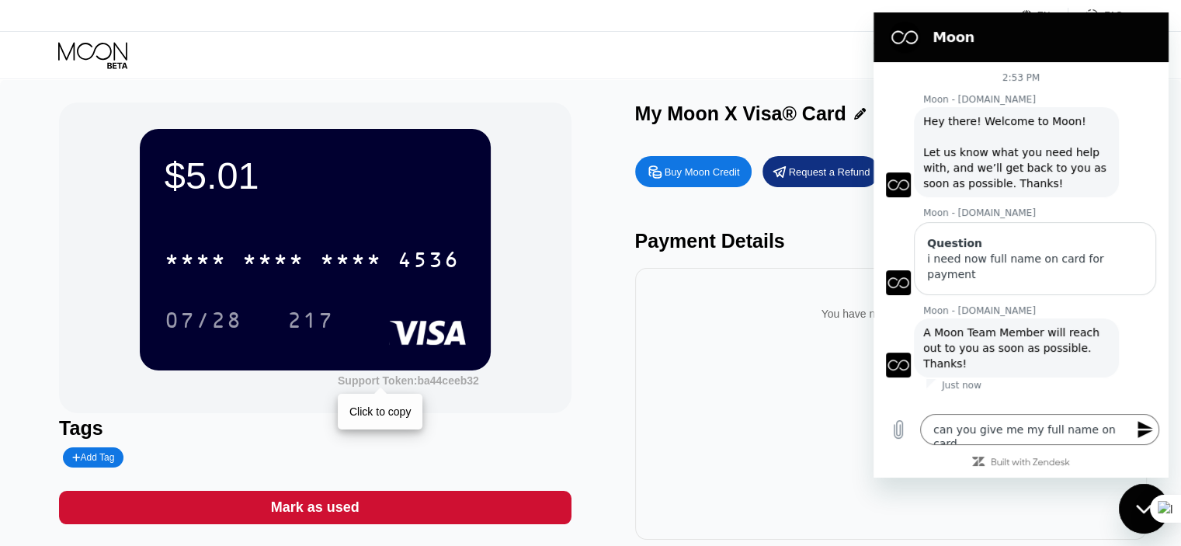
click at [457, 384] on div "Support Token: ba44ceeb32" at bounding box center [408, 380] width 141 height 12
click at [1122, 428] on textarea "can you give me my full name on card" at bounding box center [1039, 429] width 239 height 31
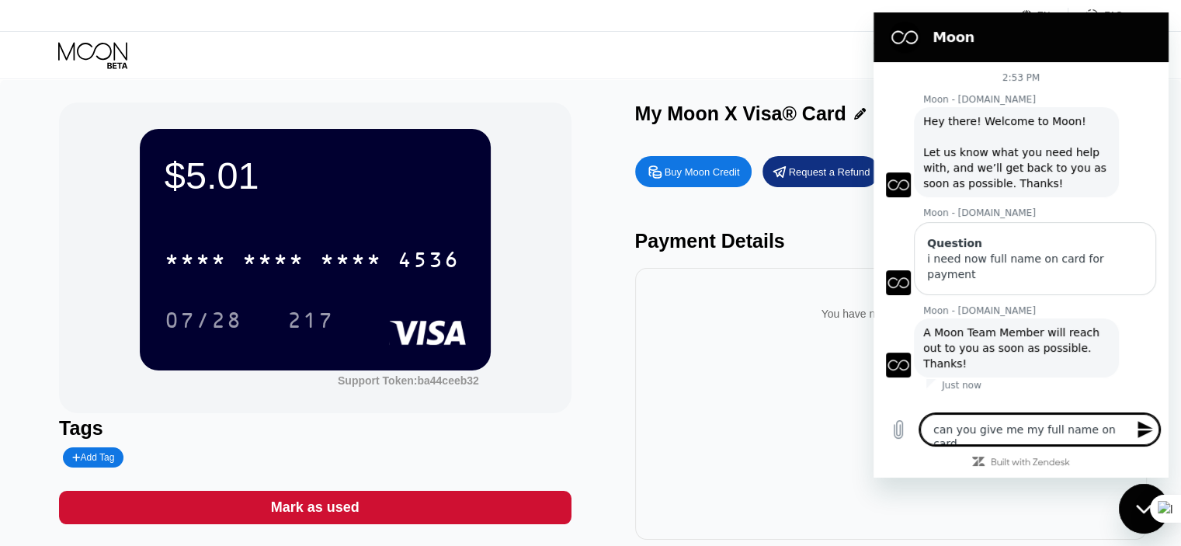
type textarea "can you give me my full name on card?"
type textarea "x"
type textarea "can you give me my full name on card?"
type textarea "x"
type textarea "can you give me my full name on card?"
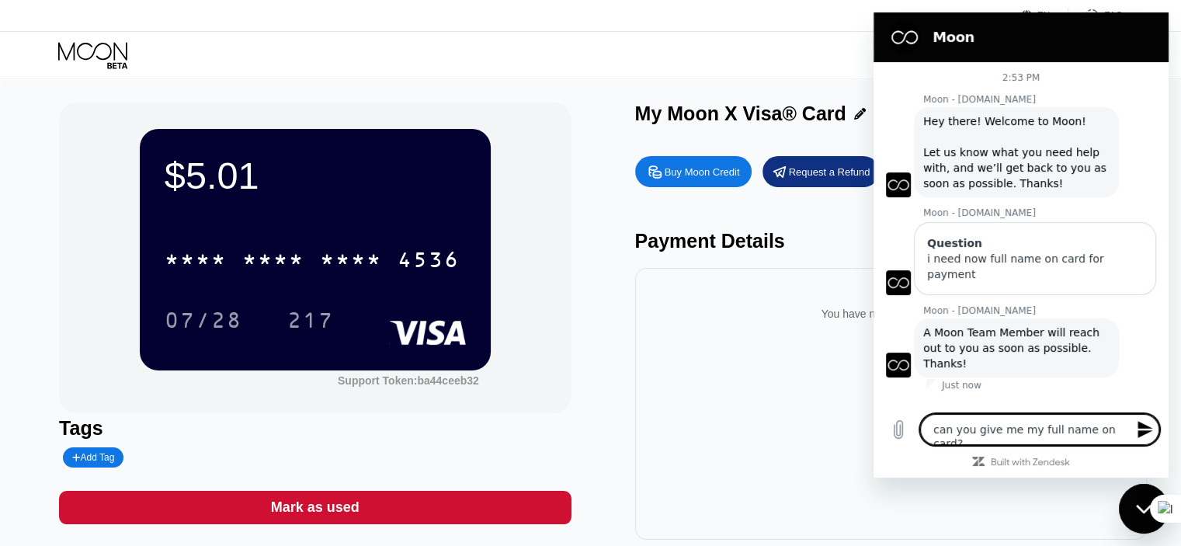
type textarea "x"
type textarea "can you give me my full name on card? ba44ceeb32"
type textarea "x"
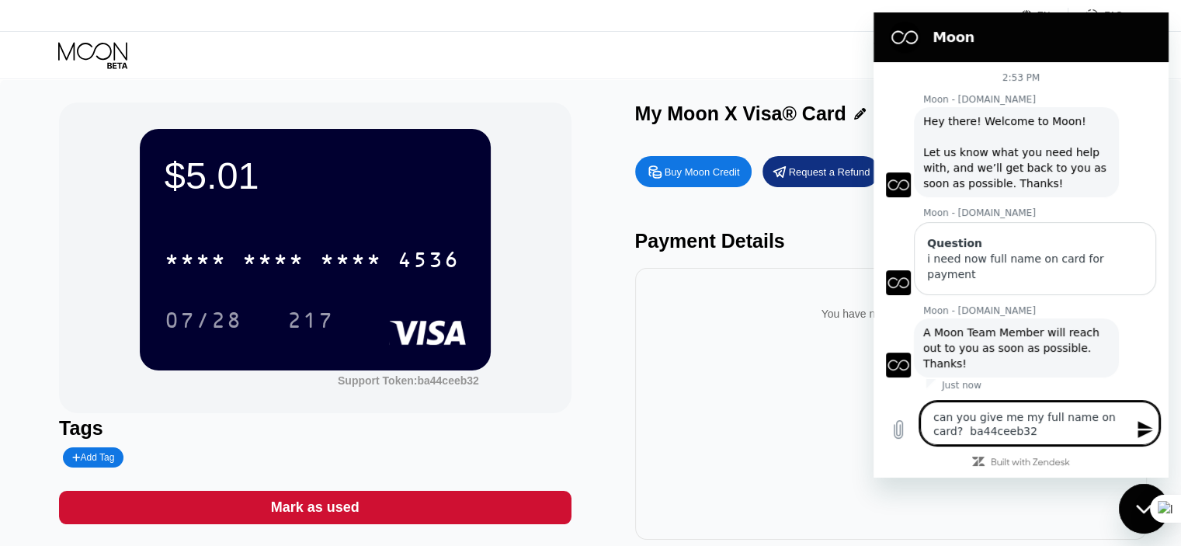
type textarea "can you give me my full name on card? ba44ceeb32"
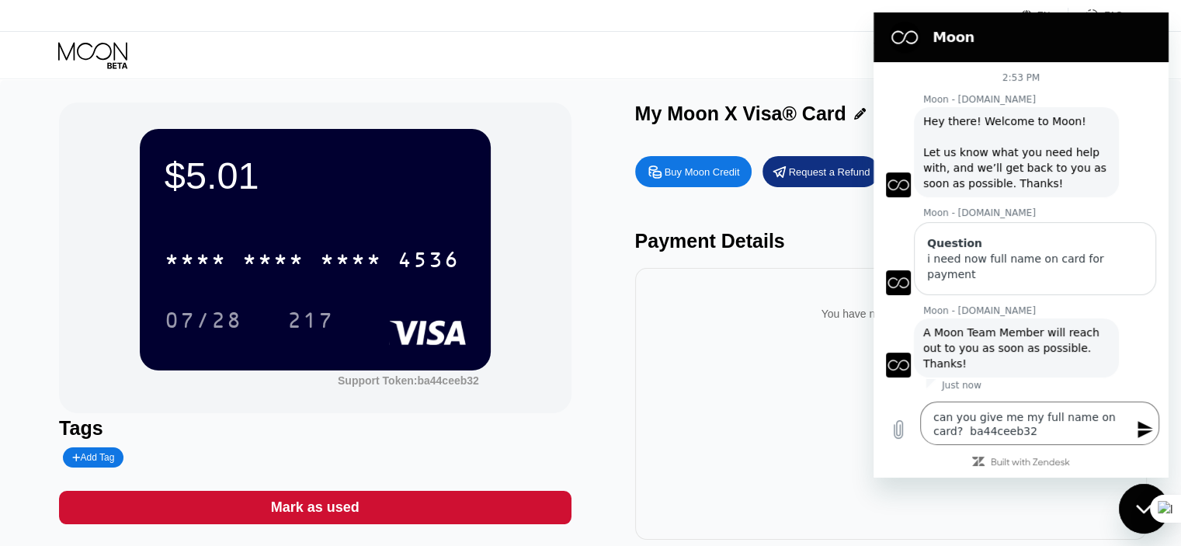
click at [1139, 433] on icon "Send message" at bounding box center [1145, 429] width 15 height 17
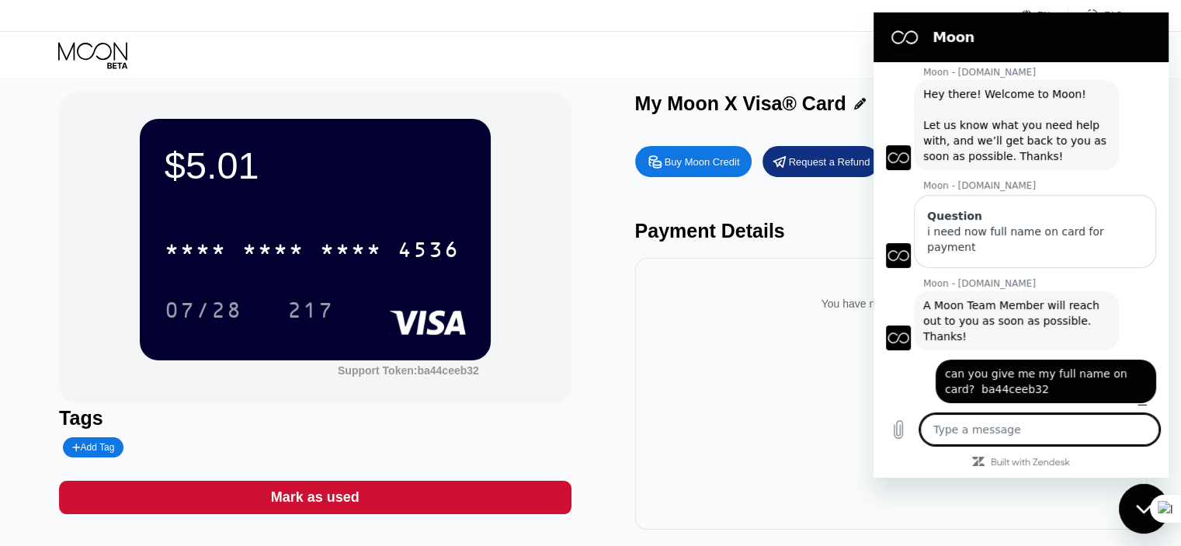
scroll to position [0, 0]
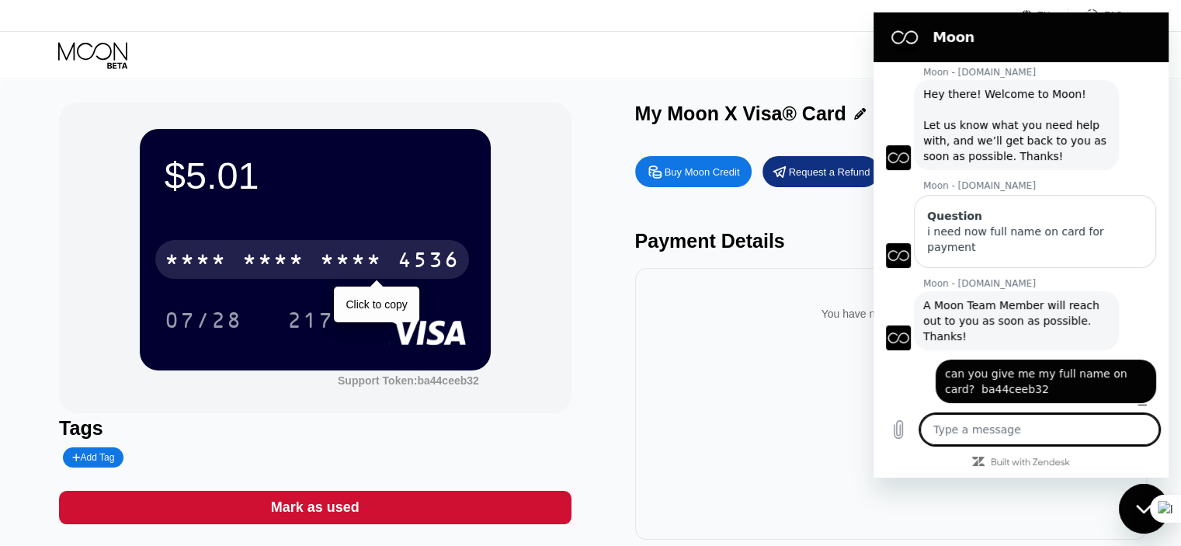
click at [295, 270] on div "* * * *" at bounding box center [273, 261] width 62 height 25
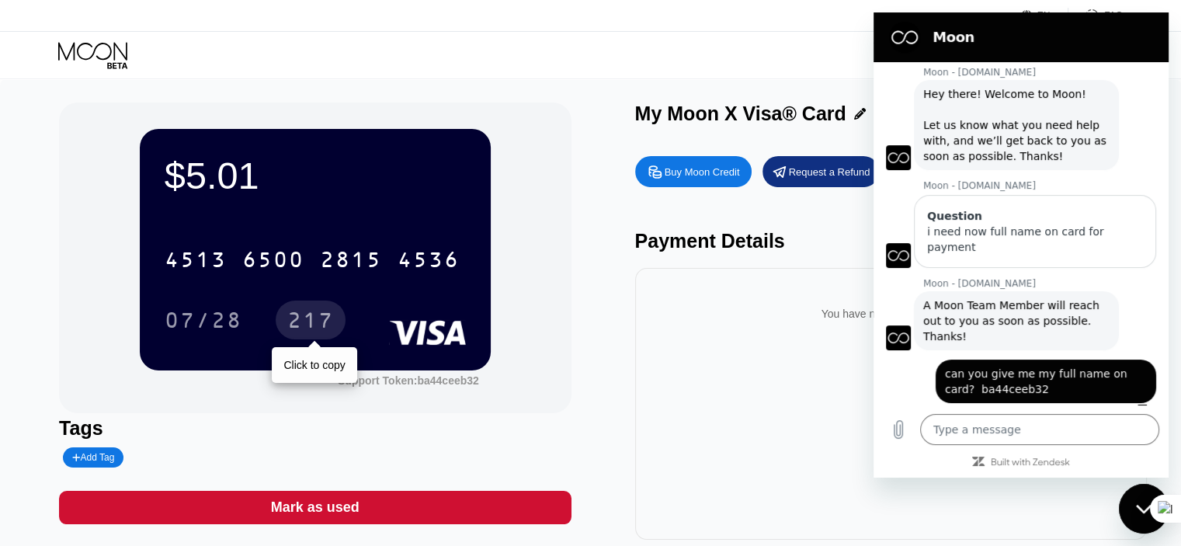
drag, startPoint x: 318, startPoint y: 329, endPoint x: 325, endPoint y: 339, distance: 12.9
click at [320, 330] on div "217" at bounding box center [310, 322] width 47 height 25
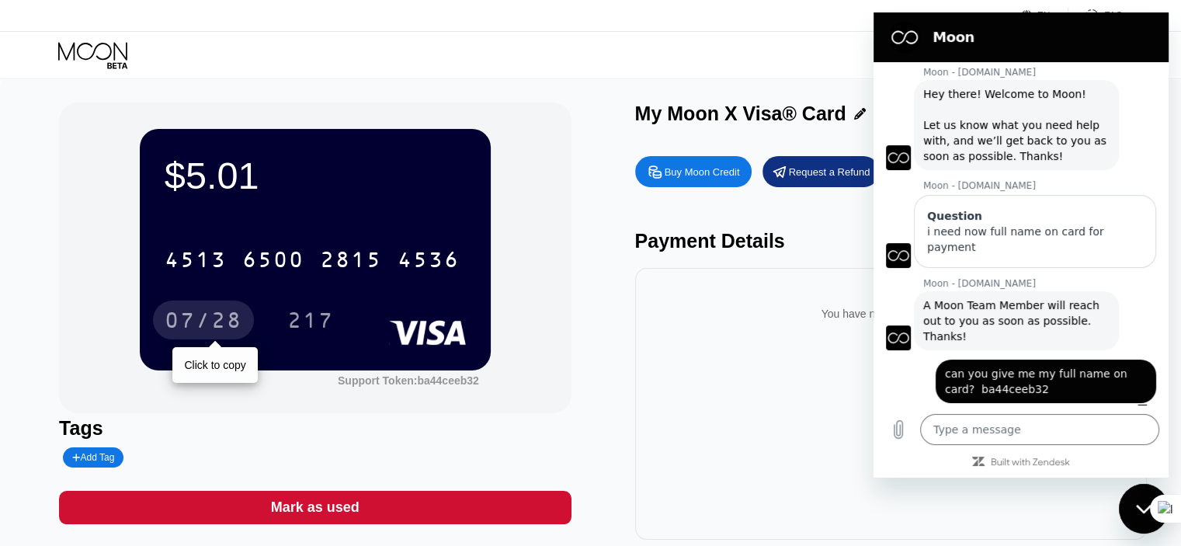
click at [227, 318] on div "07/28" at bounding box center [204, 322] width 78 height 25
drag, startPoint x: 618, startPoint y: 122, endPoint x: 839, endPoint y: 120, distance: 220.6
click at [839, 120] on div "$5.01 4513 6500 2815 4536 07/28 217 Support Token: ba44ceeb32 Tags Add Tag Mark…" at bounding box center [590, 321] width 1063 height 437
click at [767, 108] on div "My Moon X Visa® Card" at bounding box center [740, 114] width 211 height 23
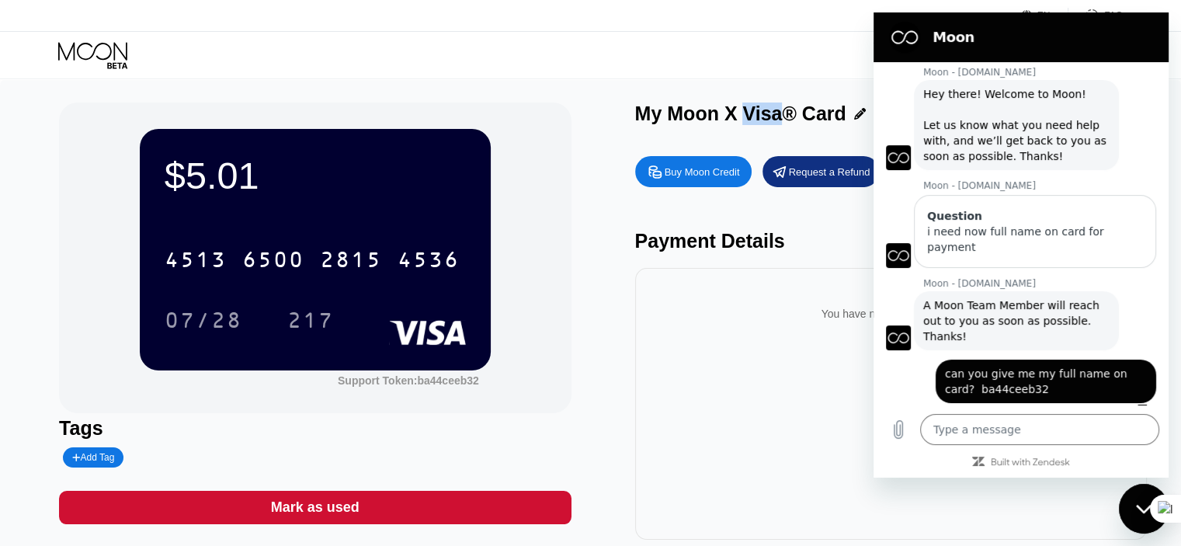
click at [767, 108] on div "My Moon X Visa® Card" at bounding box center [740, 114] width 211 height 23
copy div "My Moon X Visa® Card"
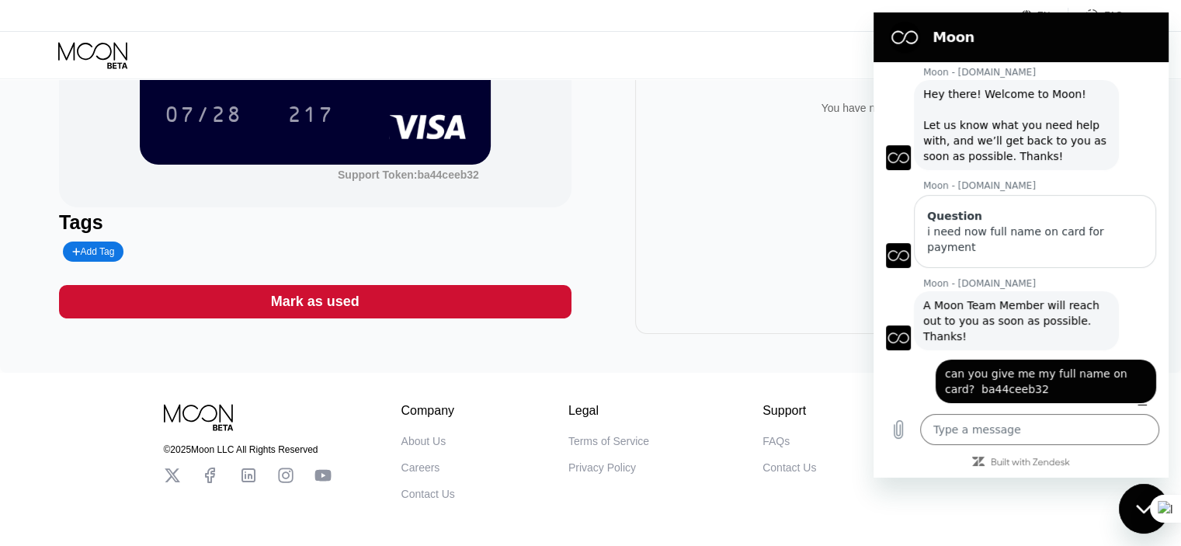
scroll to position [233, 0]
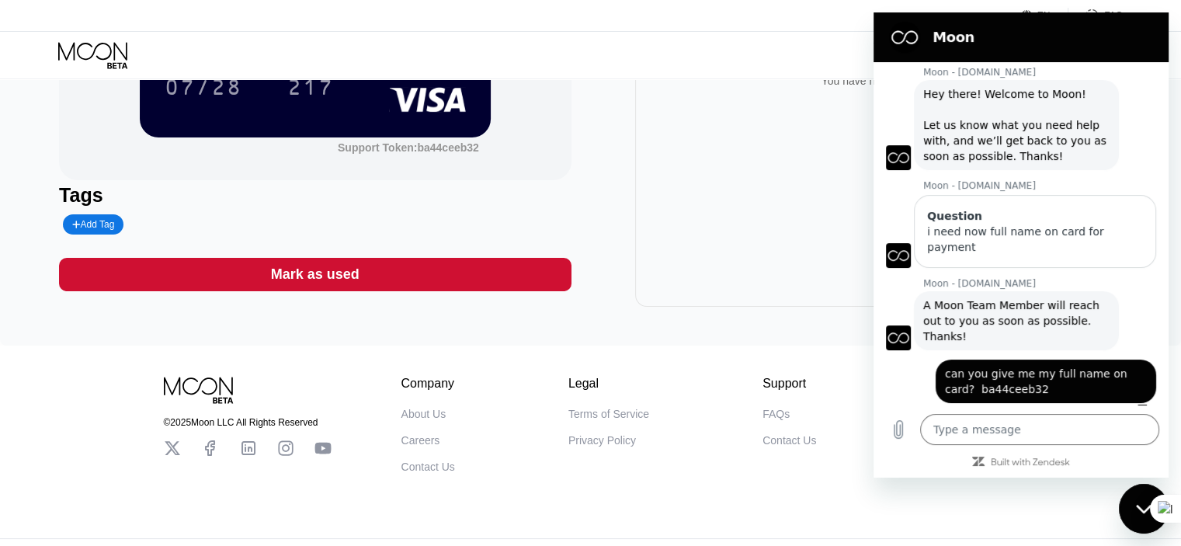
click at [701, 190] on div "You have no transactions yet" at bounding box center [891, 171] width 512 height 272
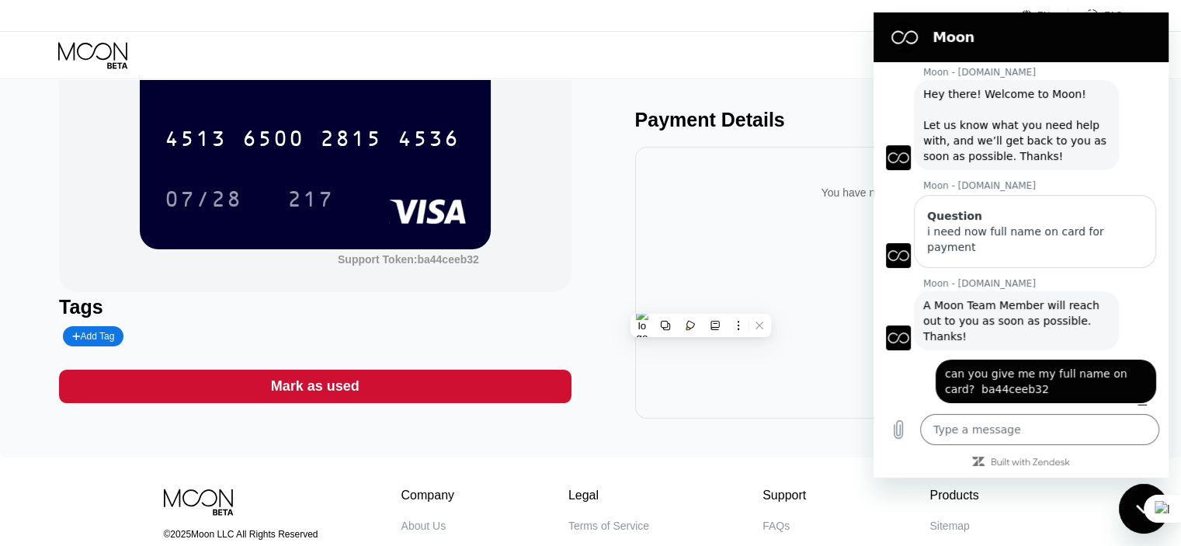
scroll to position [0, 0]
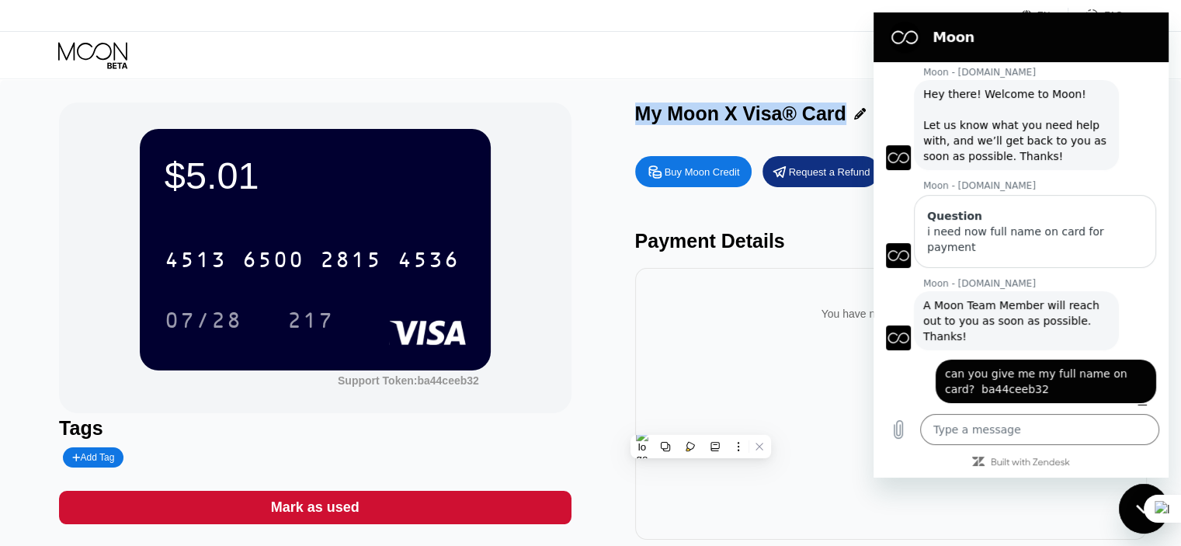
click at [732, 276] on div "You have no transactions yet" at bounding box center [891, 404] width 512 height 272
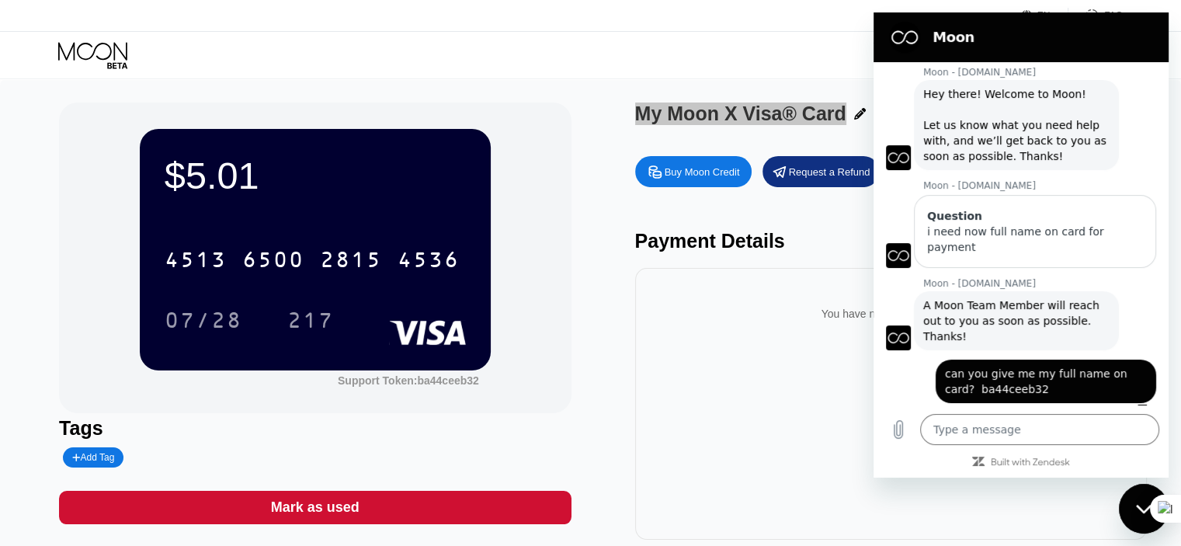
click at [1134, 506] on div "Close messaging window" at bounding box center [1144, 508] width 47 height 47
type textarea "x"
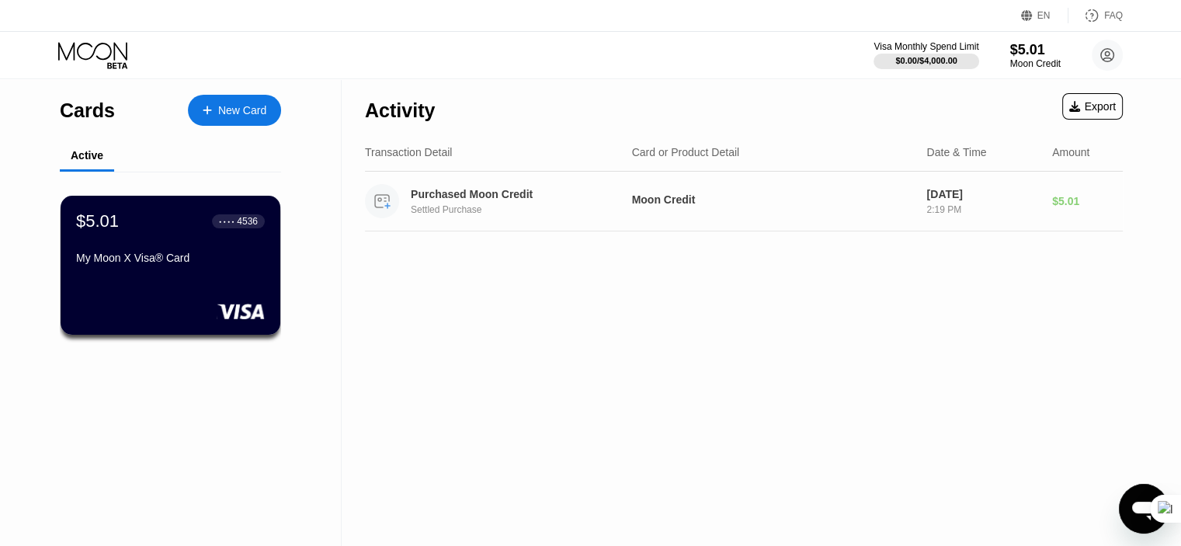
click at [722, 214] on div "Purchased Moon Credit Settled Purchase Moon Credit Aug 22, 2025 2:19 PM $5.01" at bounding box center [744, 202] width 758 height 60
click at [1103, 56] on circle at bounding box center [1107, 55] width 31 height 31
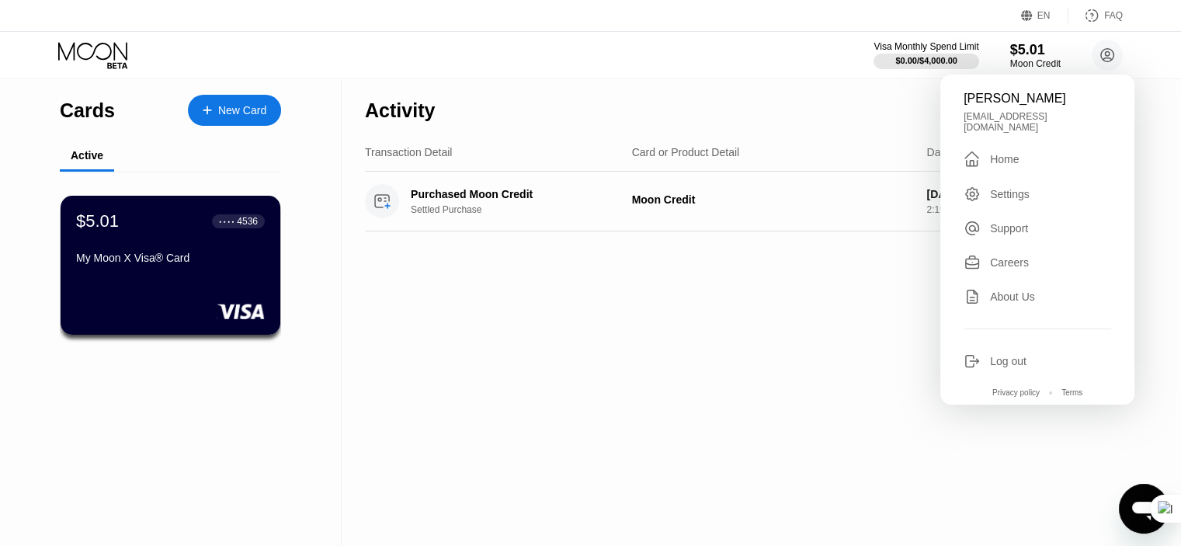
drag, startPoint x: 478, startPoint y: 350, endPoint x: 454, endPoint y: 339, distance: 26.4
click at [478, 350] on div "Activity Export Transaction Detail Card or Product Detail Date & Time Amount Pu…" at bounding box center [744, 312] width 805 height 467
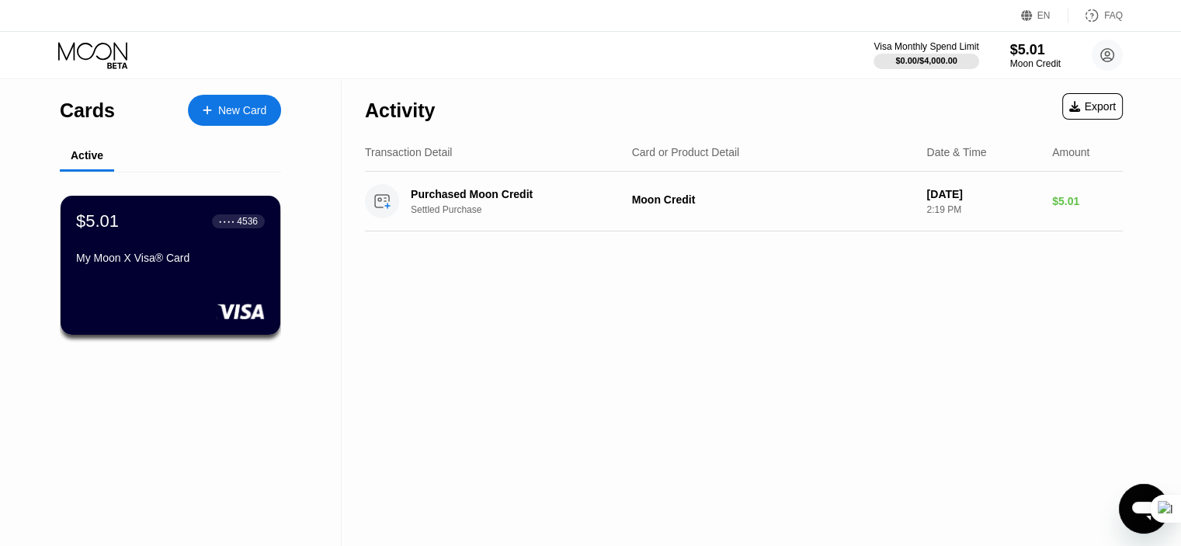
click at [224, 106] on div "New Card" at bounding box center [242, 110] width 48 height 13
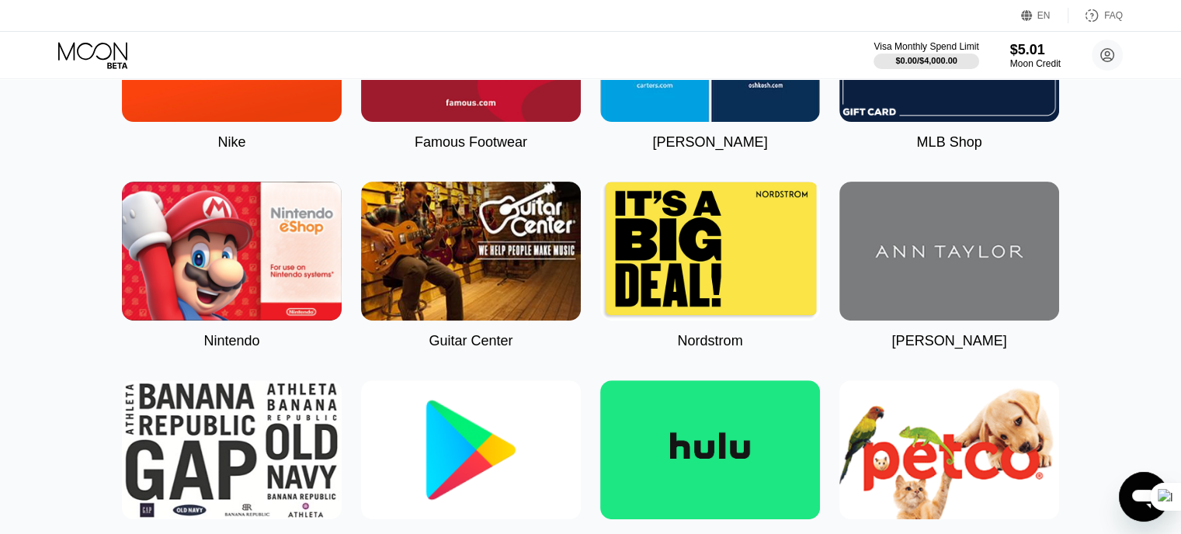
scroll to position [628, 0]
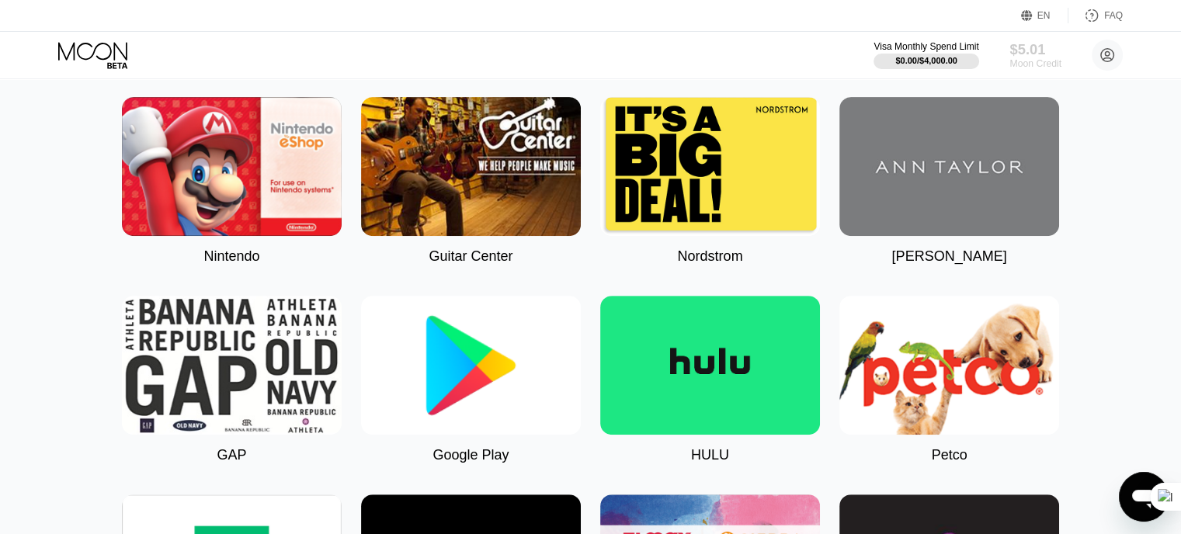
click at [1011, 56] on div "$5.01" at bounding box center [1036, 49] width 52 height 16
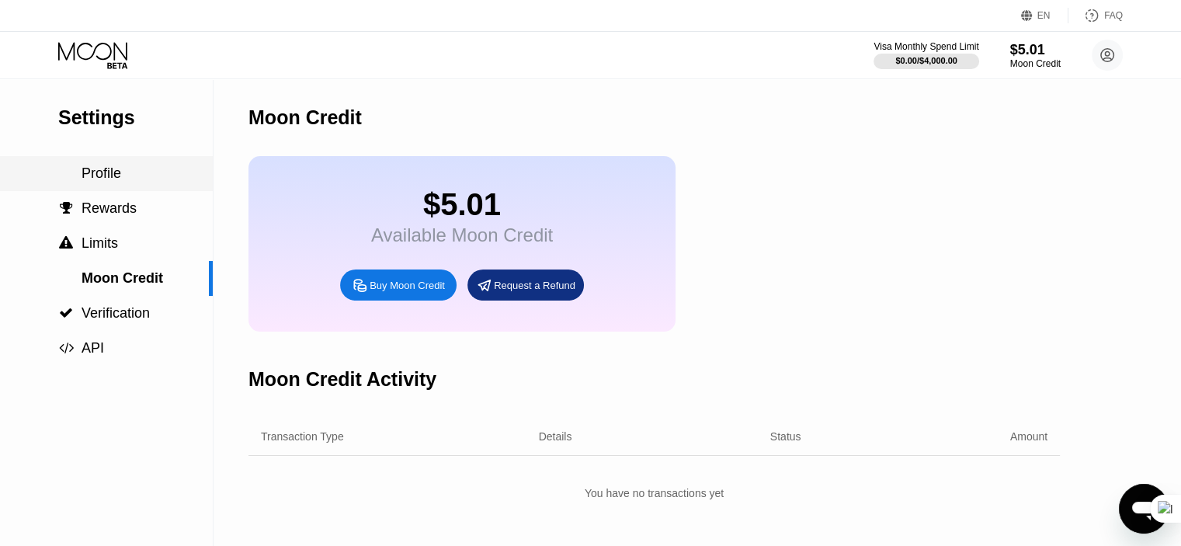
click at [127, 179] on div "Profile" at bounding box center [106, 173] width 213 height 16
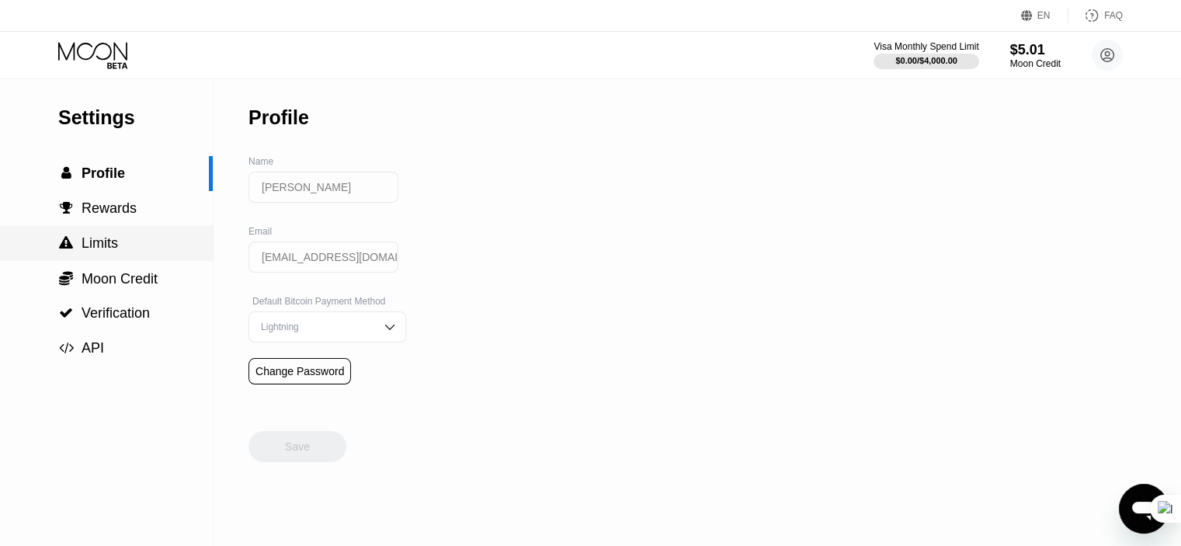
click at [127, 252] on div " Limits" at bounding box center [106, 243] width 213 height 16
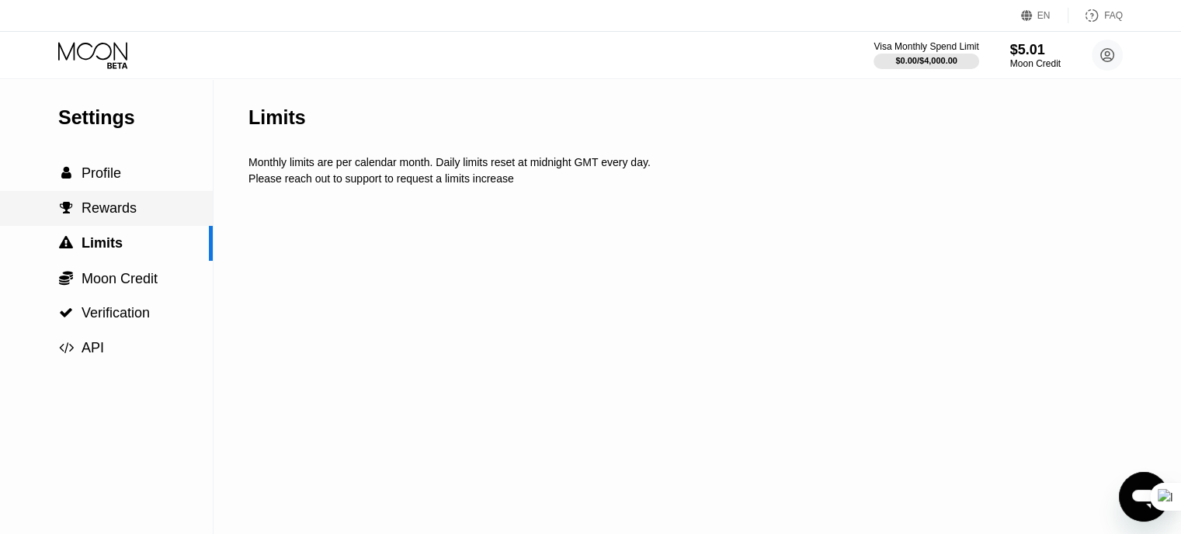
click at [134, 217] on div " Rewards" at bounding box center [106, 208] width 213 height 16
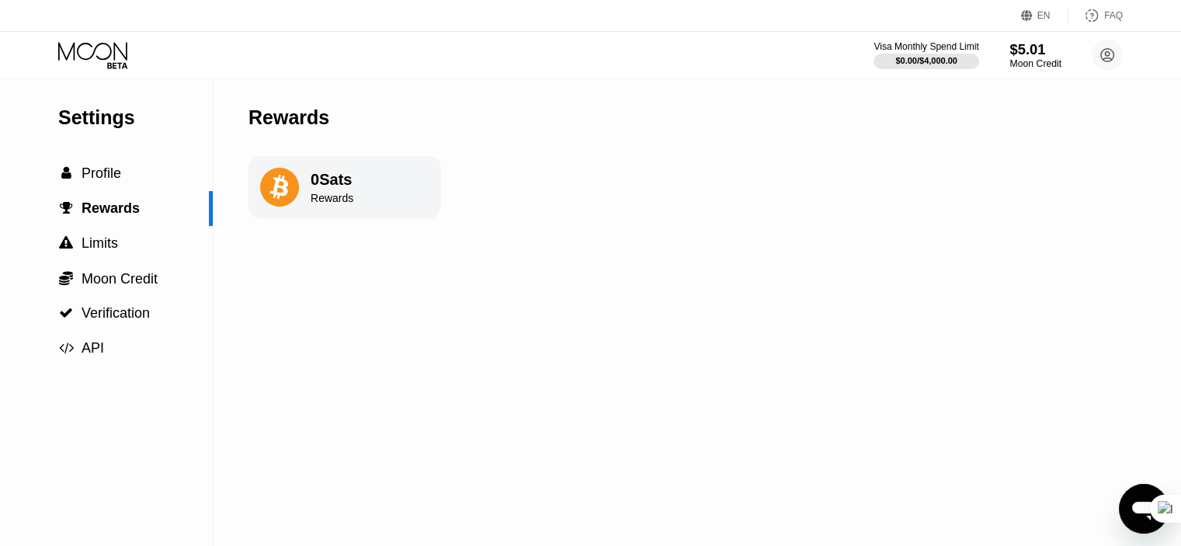
click at [1024, 43] on div "$5.01" at bounding box center [1036, 49] width 52 height 16
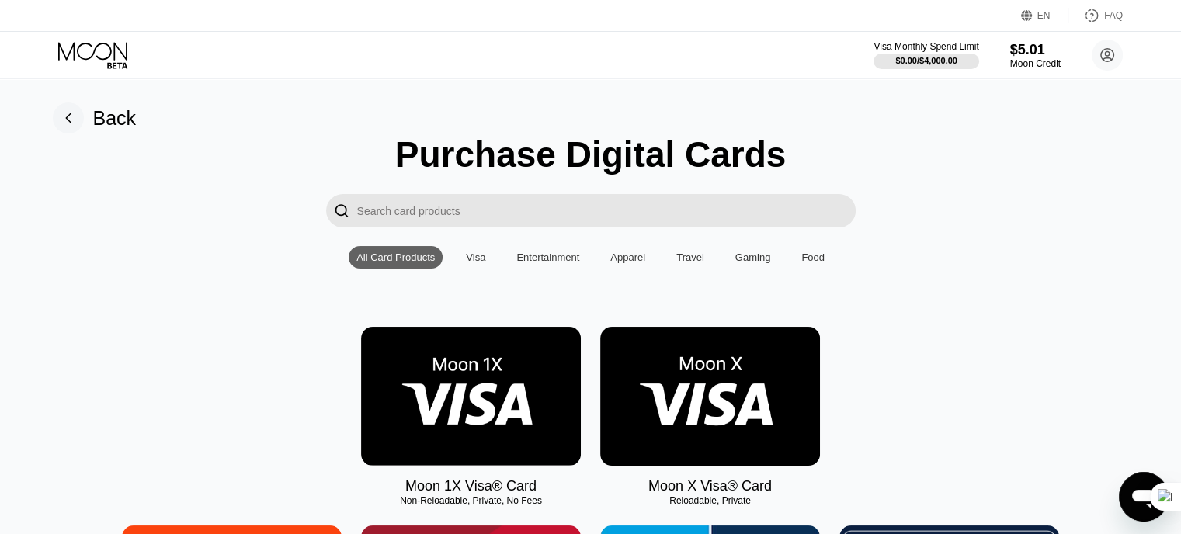
click at [732, 433] on img at bounding box center [710, 396] width 220 height 139
click at [1132, 491] on icon "Open messaging window" at bounding box center [1144, 497] width 28 height 28
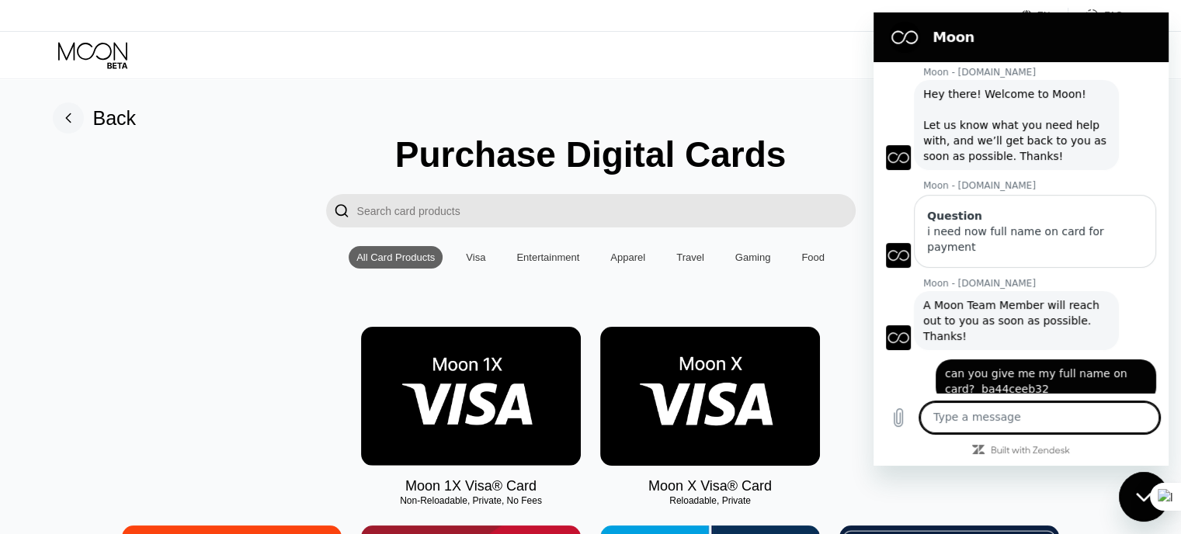
click at [646, 418] on img at bounding box center [710, 396] width 220 height 139
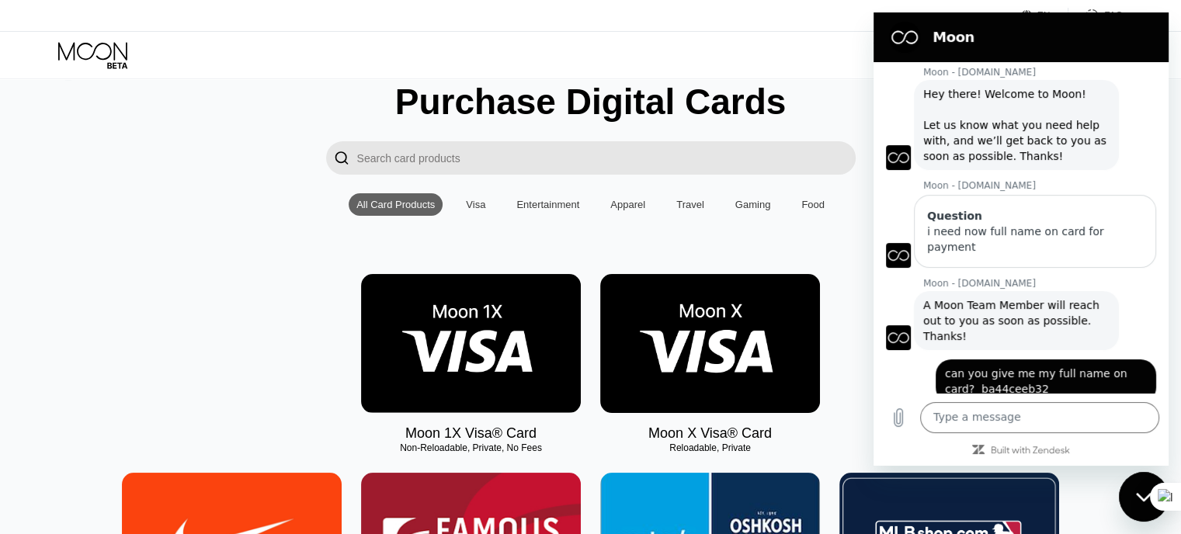
scroll to position [148, 0]
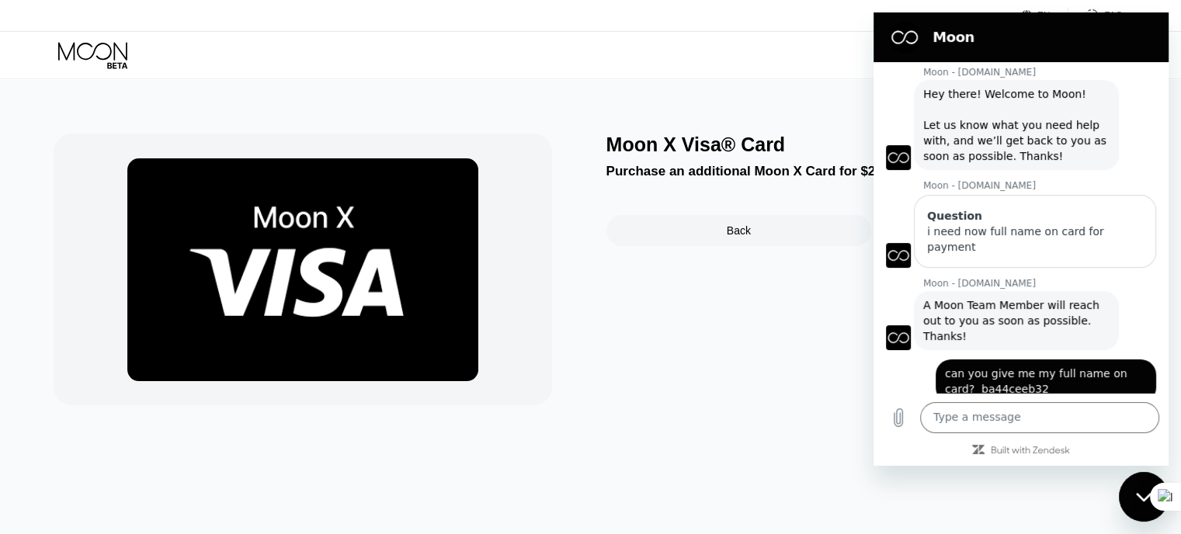
click at [643, 318] on div "Moon X Visa® Card Purchase an additional Moon X Card for $2.99. Back Purchase C…" at bounding box center [876, 270] width 538 height 272
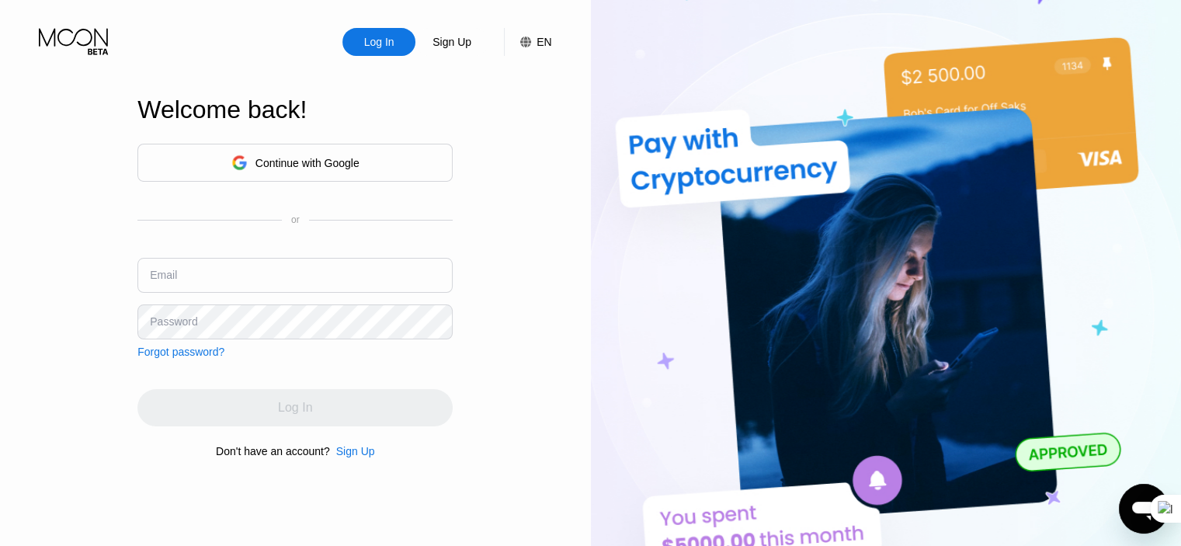
click at [360, 167] on div "Continue with Google" at bounding box center [294, 163] width 315 height 38
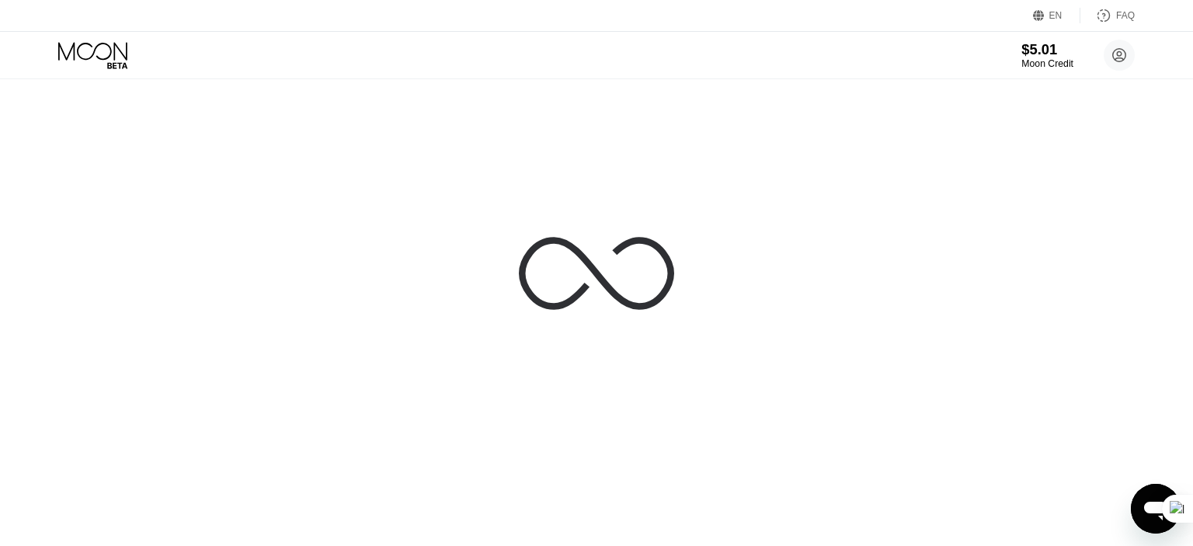
click at [1041, 52] on div "$5.01" at bounding box center [1047, 49] width 52 height 16
click at [109, 52] on icon at bounding box center [94, 55] width 72 height 27
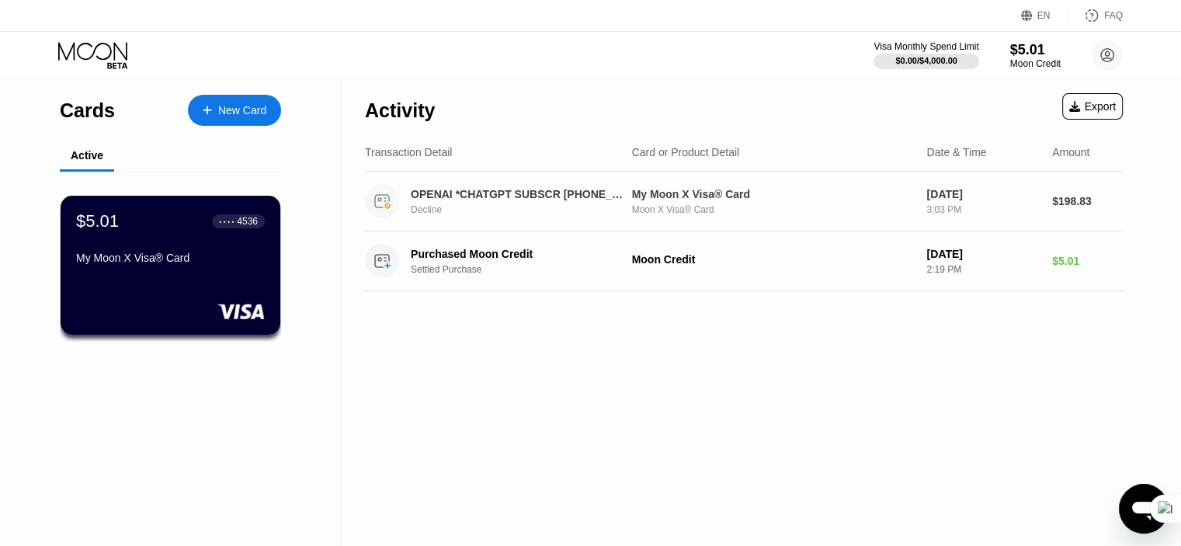
click at [584, 197] on div "OPENAI *CHATGPT SUBSCR [PHONE_NUMBER] IE" at bounding box center [517, 194] width 213 height 12
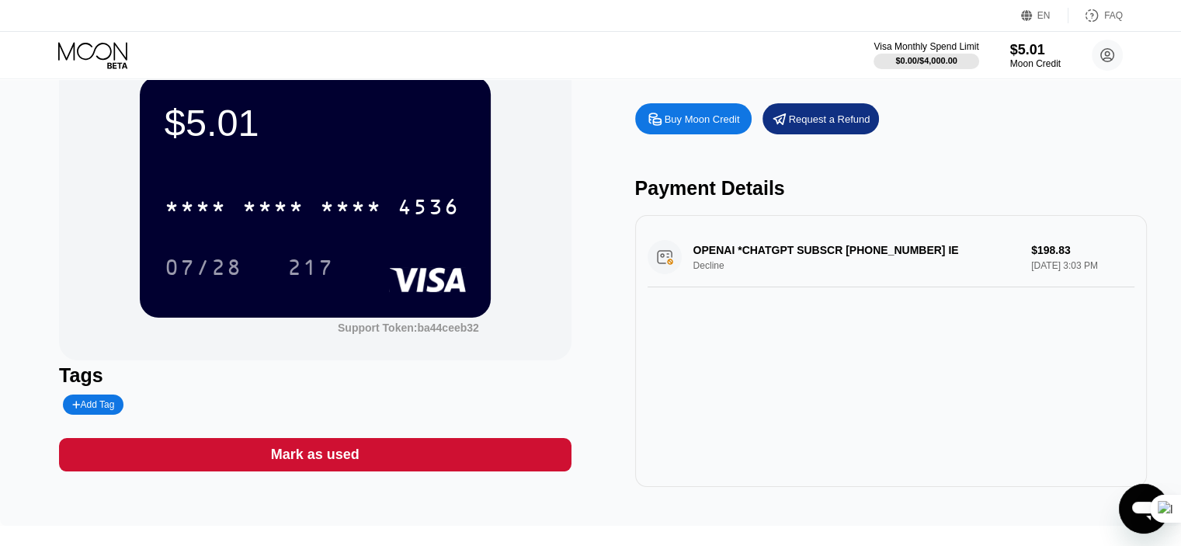
scroll to position [78, 0]
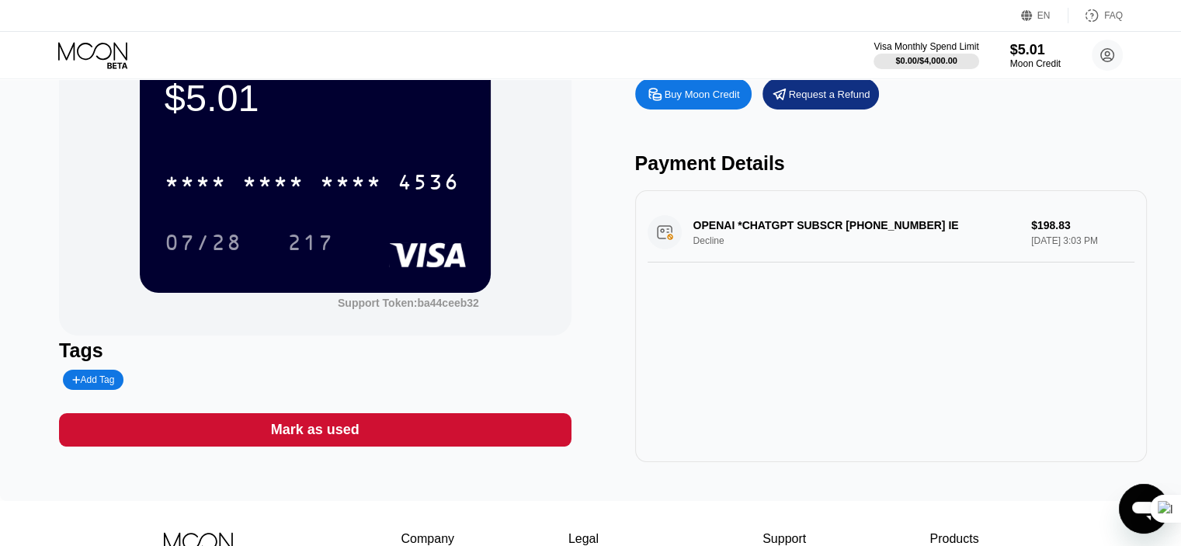
click at [731, 235] on div "OPENAI *CHATGPT SUBSCR [PHONE_NUMBER] IE Decline $198.83 [DATE] 3:03 PM" at bounding box center [891, 233] width 487 height 60
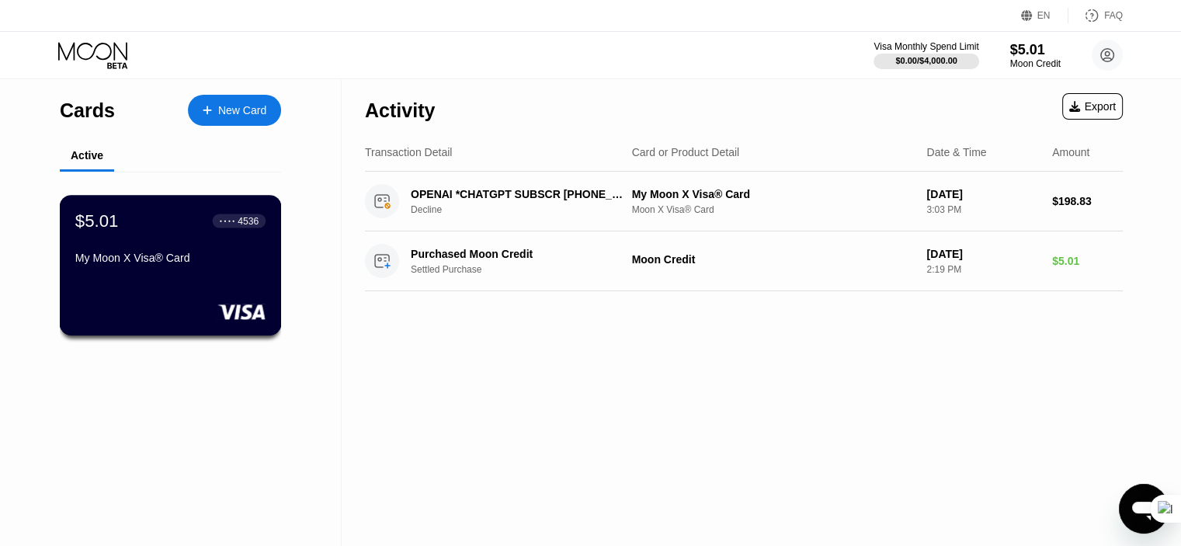
click at [148, 291] on div "$5.01 ● ● ● ● 4536 My Moon X Visa® Card" at bounding box center [171, 265] width 222 height 141
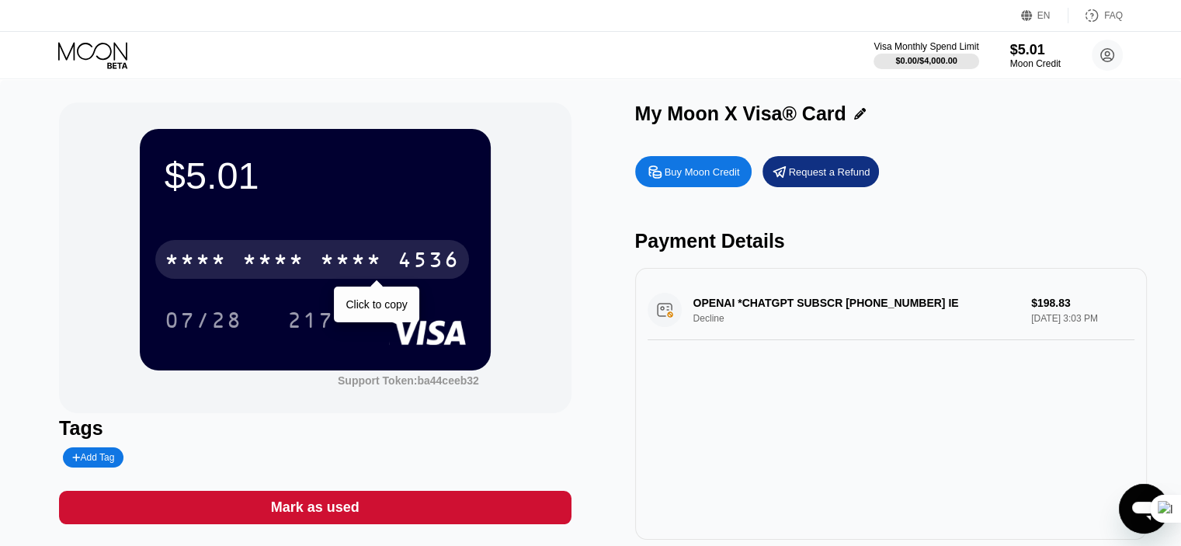
click at [403, 265] on div "4536" at bounding box center [429, 261] width 62 height 25
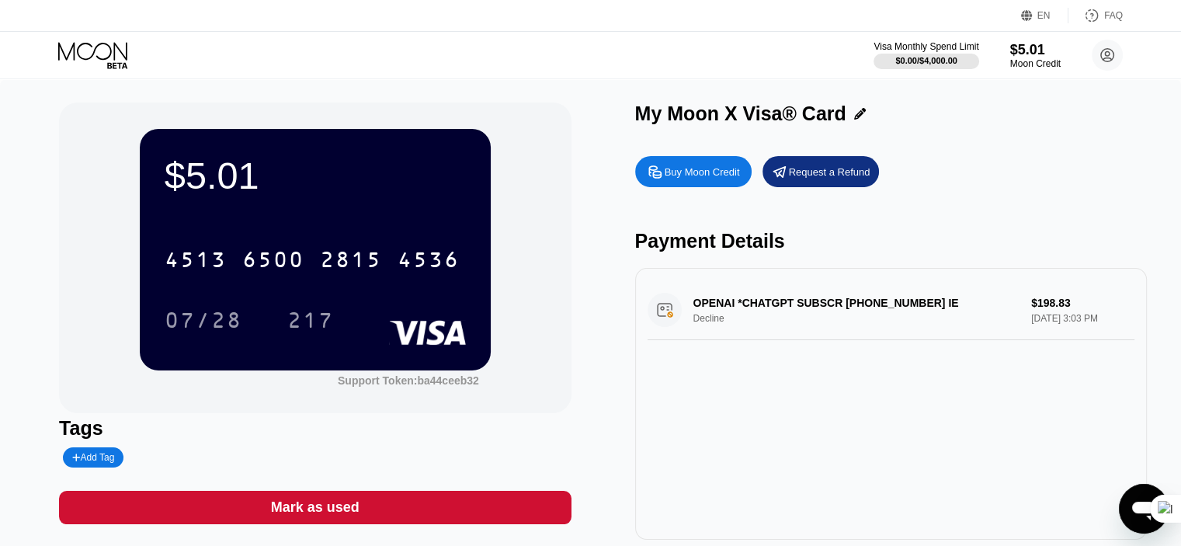
click at [831, 310] on div "OPENAI *CHATGPT SUBSCR [PHONE_NUMBER] IE Decline $198.83 [DATE] 3:03 PM" at bounding box center [891, 310] width 487 height 60
click at [981, 319] on div "OPENAI *CHATGPT SUBSCR [PHONE_NUMBER] IE Decline $198.83 [DATE] 3:03 PM" at bounding box center [891, 310] width 487 height 60
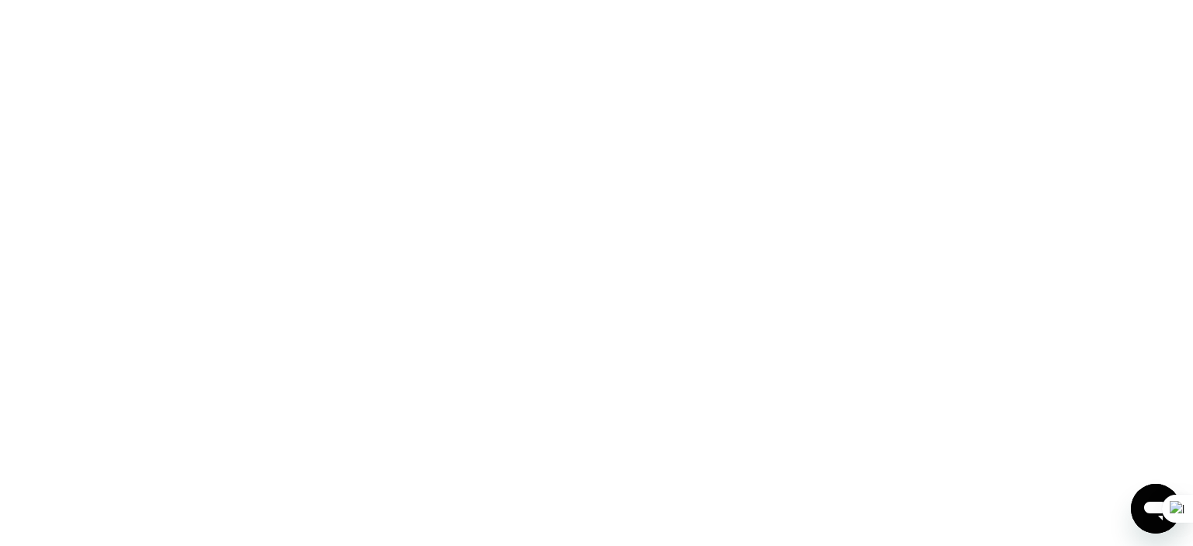
click at [1152, 499] on icon "Open messaging window" at bounding box center [1156, 509] width 28 height 28
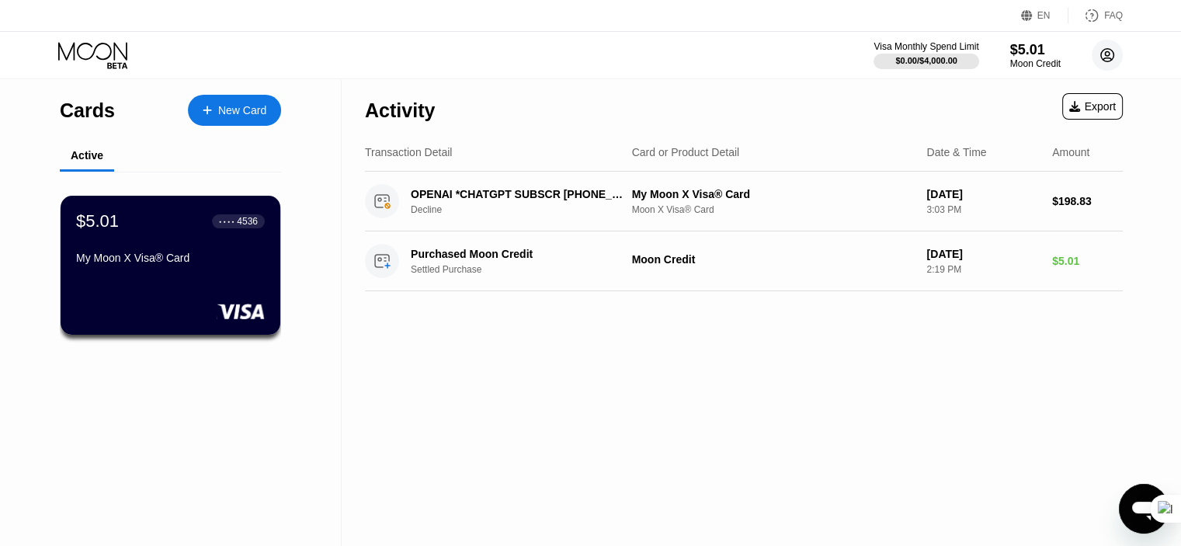
click at [1101, 64] on circle at bounding box center [1107, 55] width 31 height 31
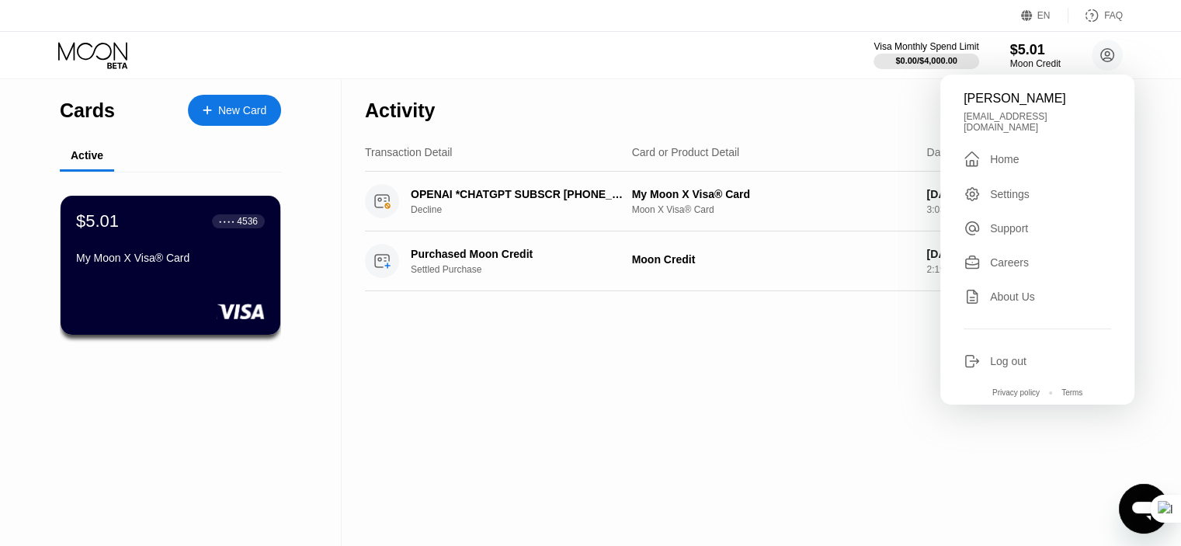
click at [798, 367] on div "Activity Export Transaction Detail Card or Product Detail Date & Time Amount OP…" at bounding box center [744, 312] width 805 height 467
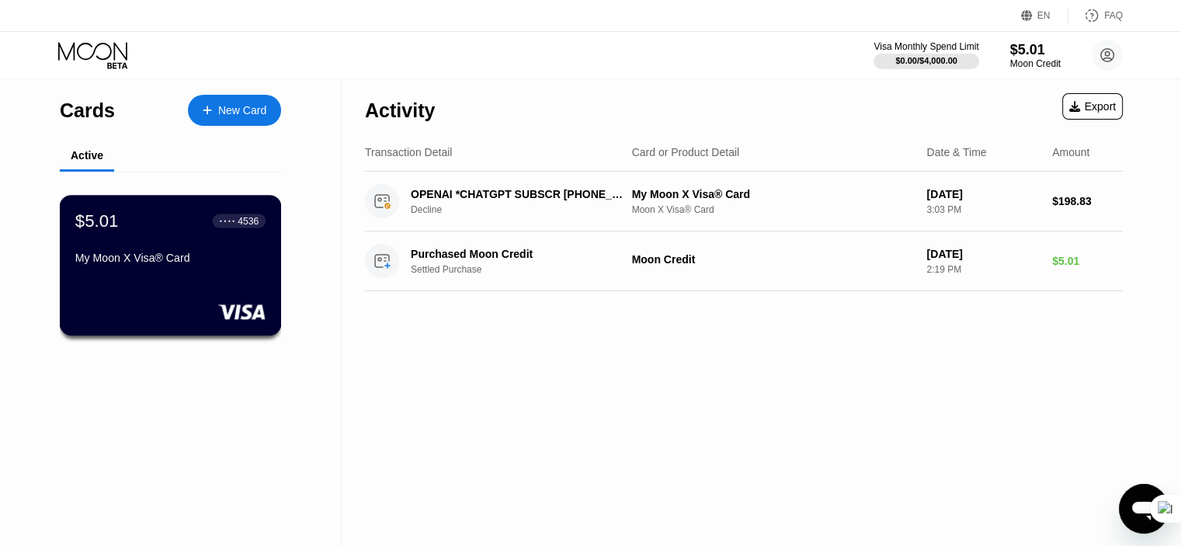
click at [221, 286] on div "$5.01 ● ● ● ● 4536 My Moon X Visa® Card" at bounding box center [171, 265] width 222 height 141
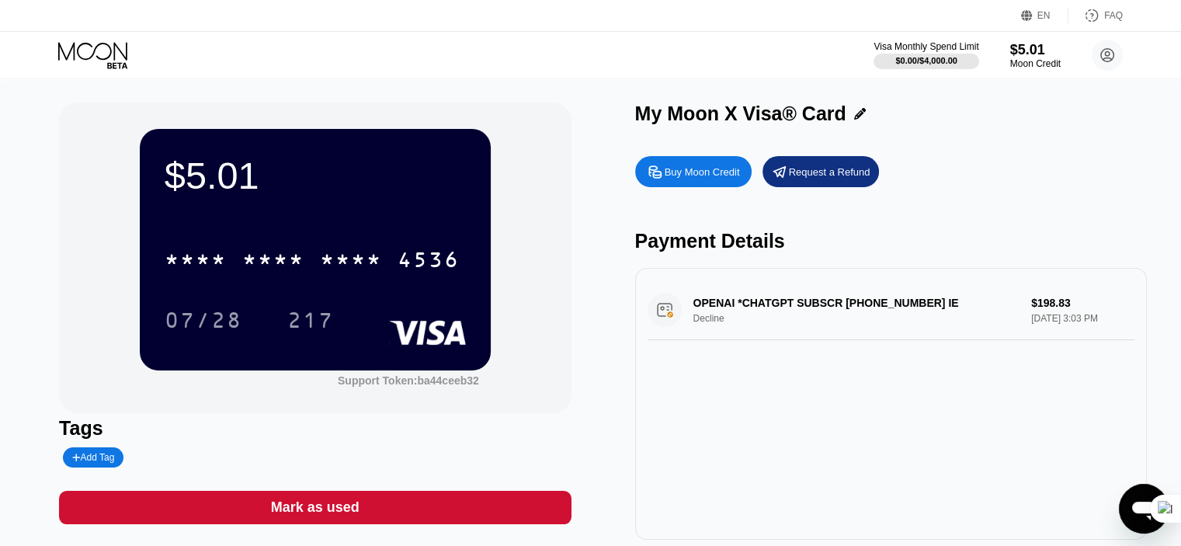
click at [865, 119] on div "My Moon X Visa® Card" at bounding box center [891, 114] width 512 height 23
click at [863, 117] on div "My Moon X Visa® Card" at bounding box center [891, 114] width 512 height 23
click at [861, 116] on icon at bounding box center [860, 114] width 12 height 12
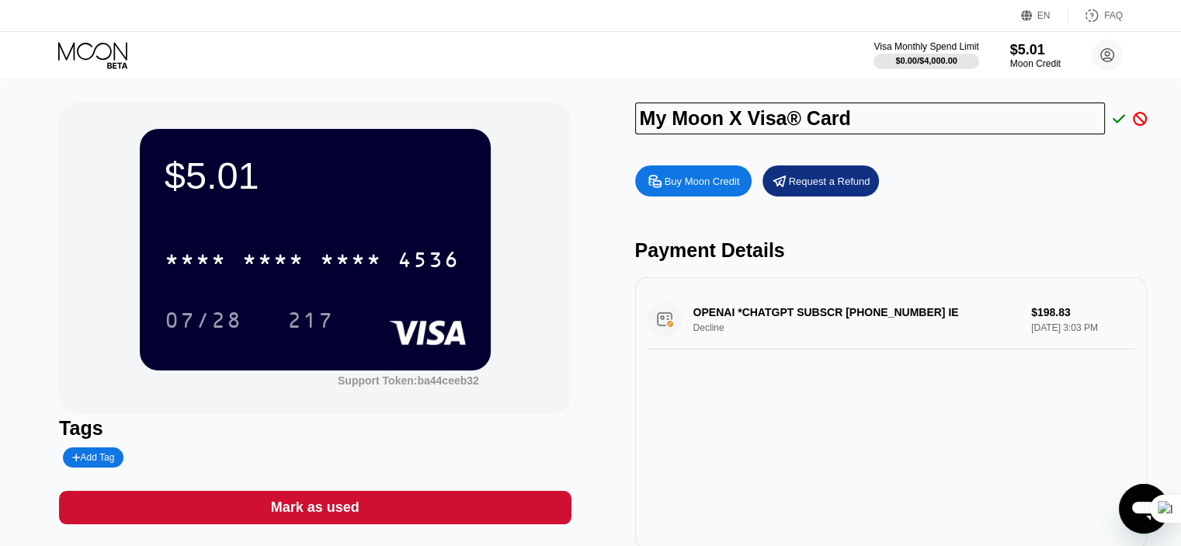
drag, startPoint x: 915, startPoint y: 151, endPoint x: 1028, endPoint y: 138, distance: 114.2
click at [917, 152] on div "My Moon X Visa® Card Buy Moon Credit Request a Refund Payment Details OPENAI *C…" at bounding box center [891, 326] width 512 height 447
click at [1121, 124] on icon at bounding box center [1119, 119] width 12 height 14
click at [958, 294] on div "OPENAI *CHATGPT SUBSCR [PHONE_NUMBER] IE Decline $198.83 [DATE] 3:03 PM" at bounding box center [891, 413] width 512 height 272
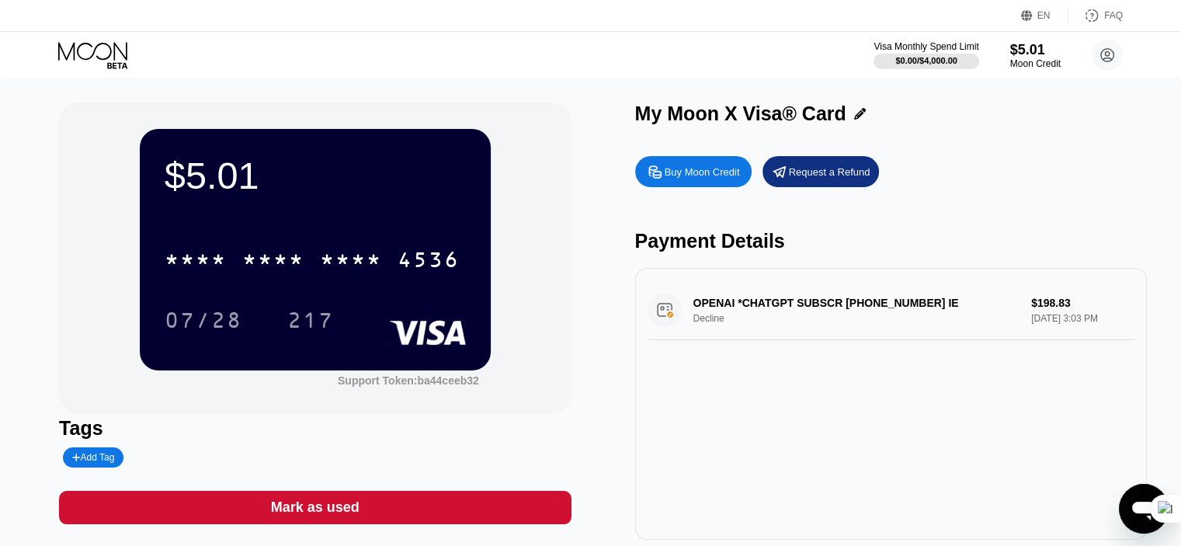
drag, startPoint x: 836, startPoint y: 120, endPoint x: 534, endPoint y: 133, distance: 301.6
click at [534, 133] on div "$5.01 * * * * * * * * * * * * 4536 07/28 217 Support Token: ba44ceeb32 Tags Add…" at bounding box center [590, 321] width 1063 height 437
drag, startPoint x: 628, startPoint y: 124, endPoint x: 829, endPoint y: 120, distance: 201.2
click at [830, 124] on div "$5.01 * * * * * * * * * * * * 4536 07/28 217 Support Token: ba44ceeb32 Tags Add…" at bounding box center [590, 321] width 1063 height 437
click at [828, 115] on div "My Moon X Visa® Card" at bounding box center [740, 114] width 211 height 23
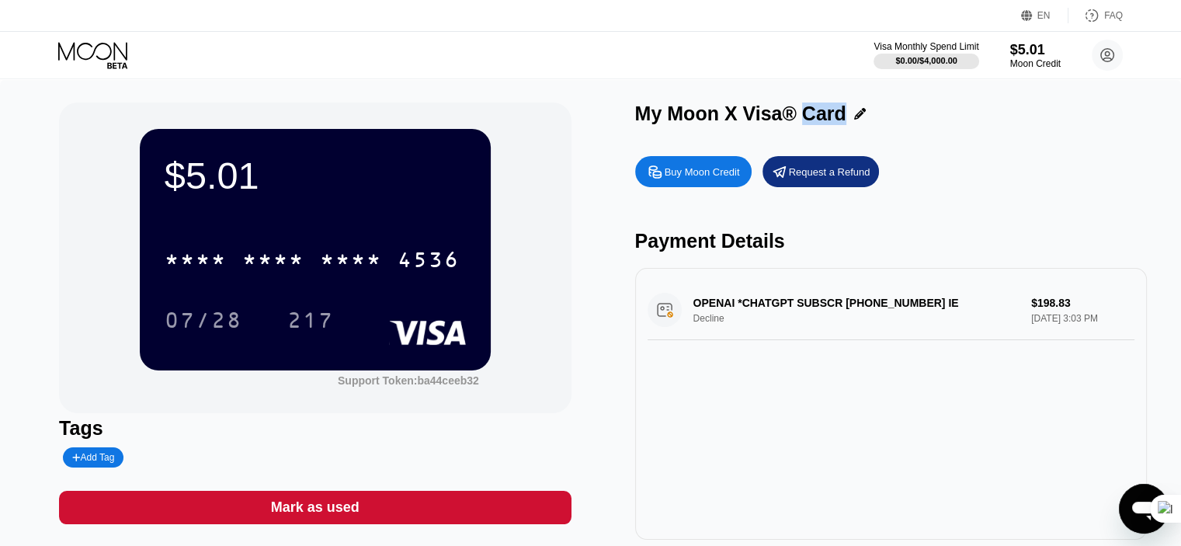
click at [829, 115] on div "My Moon X Visa® Card" at bounding box center [740, 114] width 211 height 23
copy div "My Moon X Visa® Card"
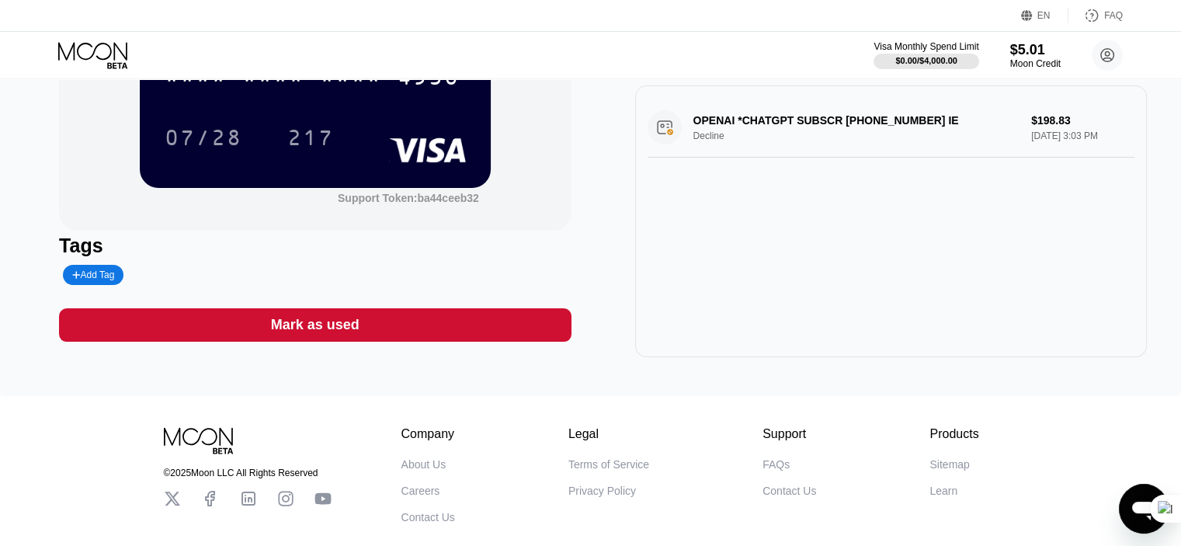
scroll to position [78, 0]
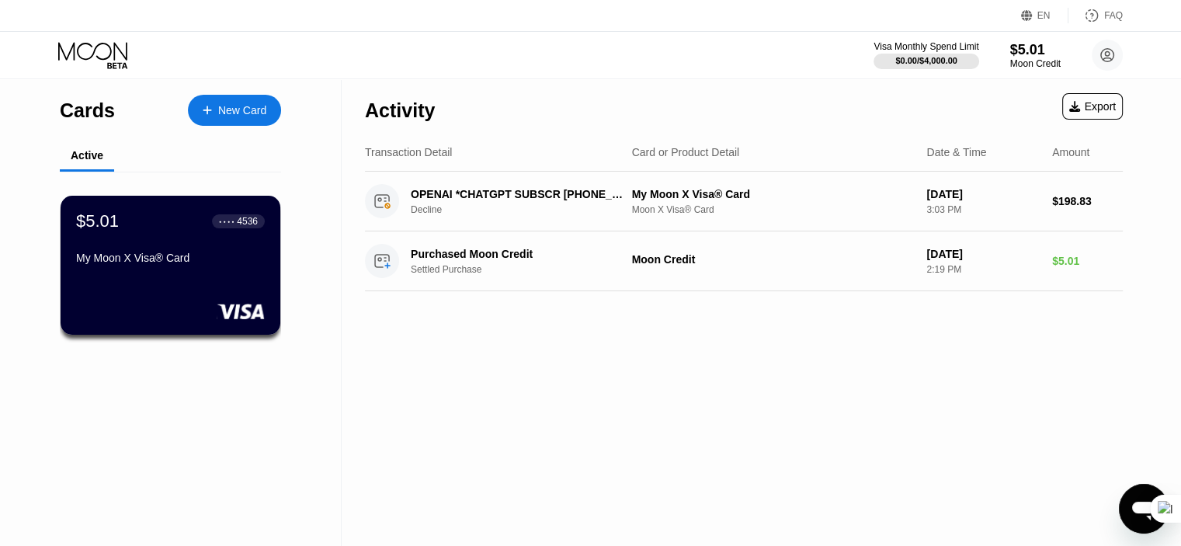
type textarea "x"
click at [176, 256] on div "My Moon X Visa® Card" at bounding box center [170, 258] width 190 height 12
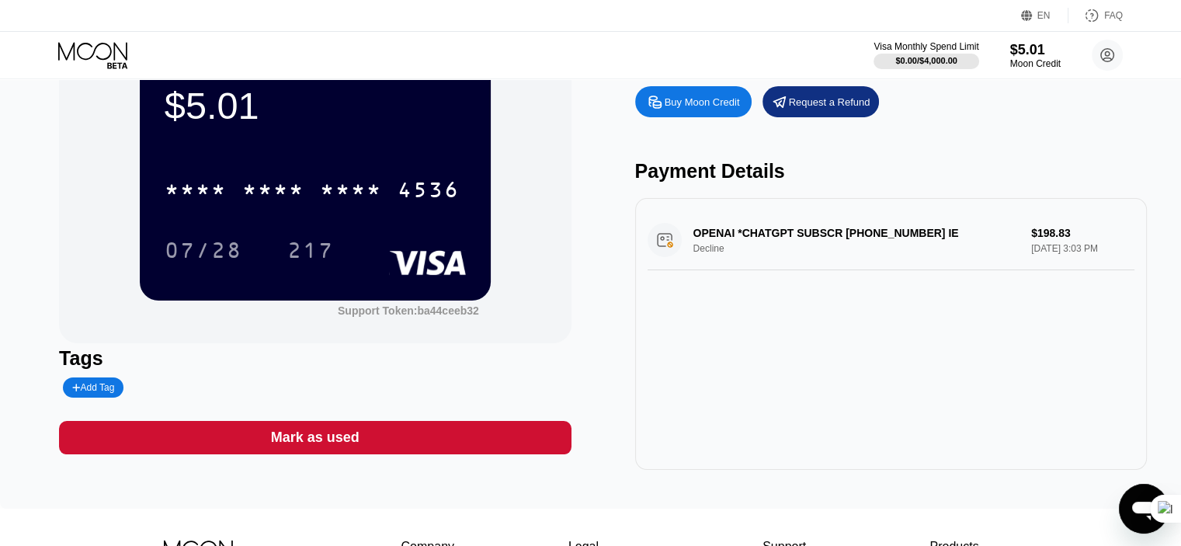
scroll to position [78, 0]
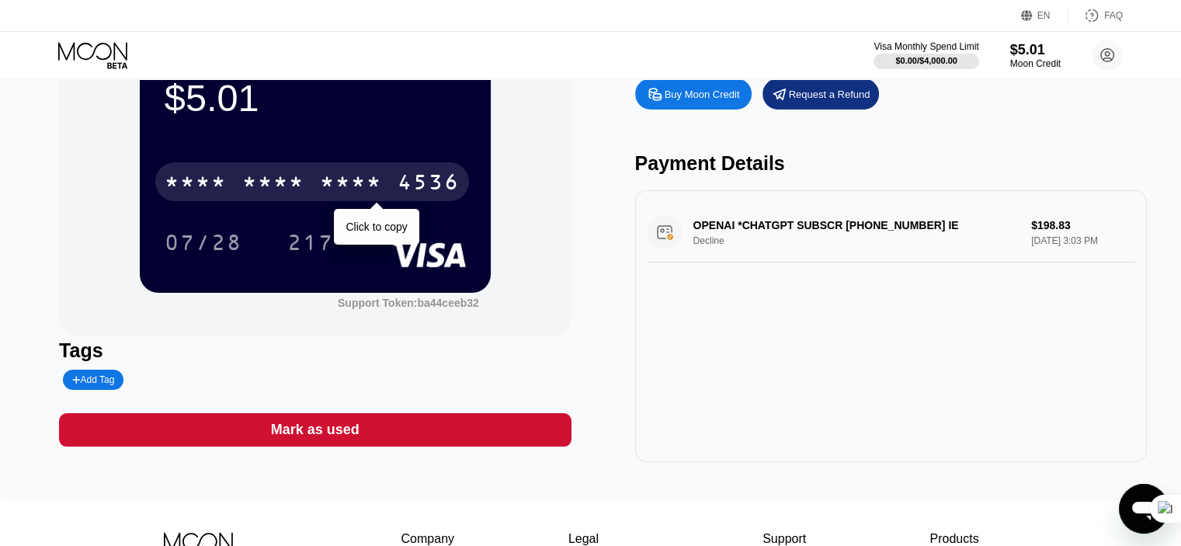
click at [374, 173] on div "* * * * * * * * * * * * 4536" at bounding box center [312, 181] width 314 height 39
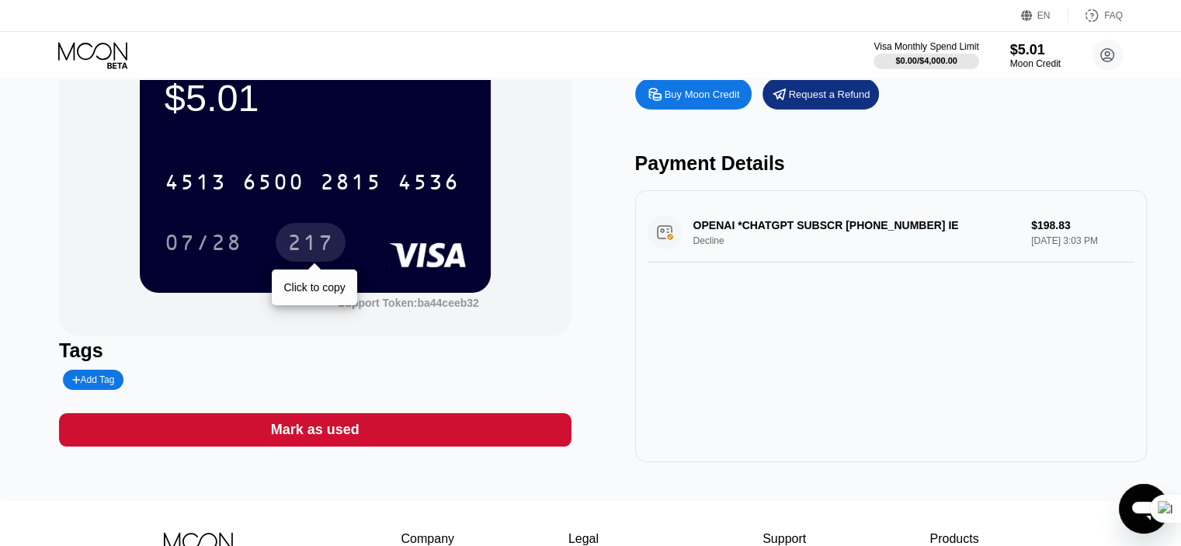
click at [311, 245] on div "217" at bounding box center [310, 244] width 47 height 25
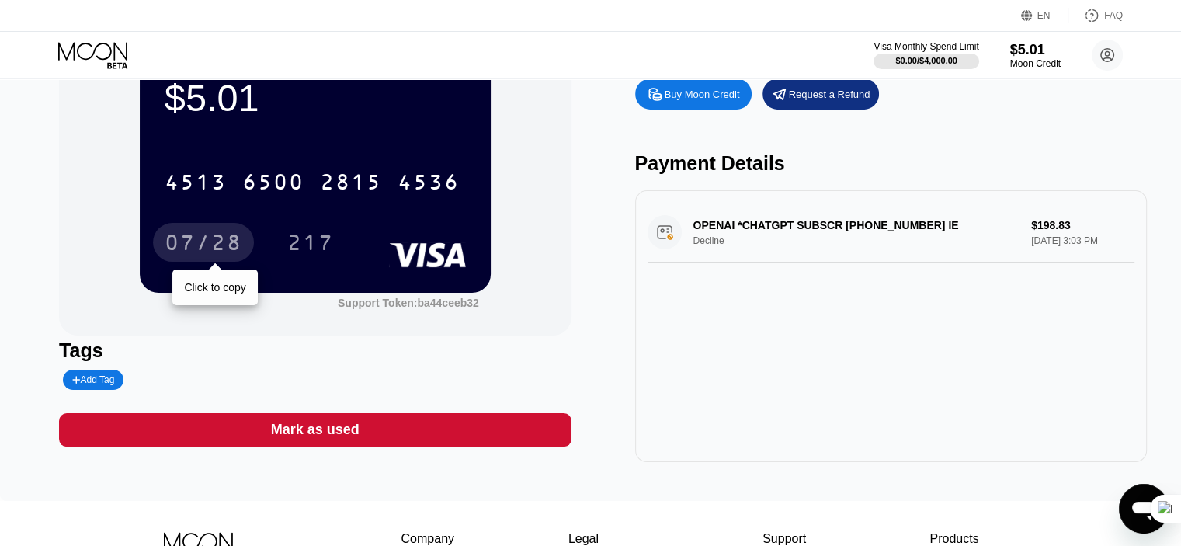
click at [209, 249] on div "07/28" at bounding box center [204, 244] width 78 height 25
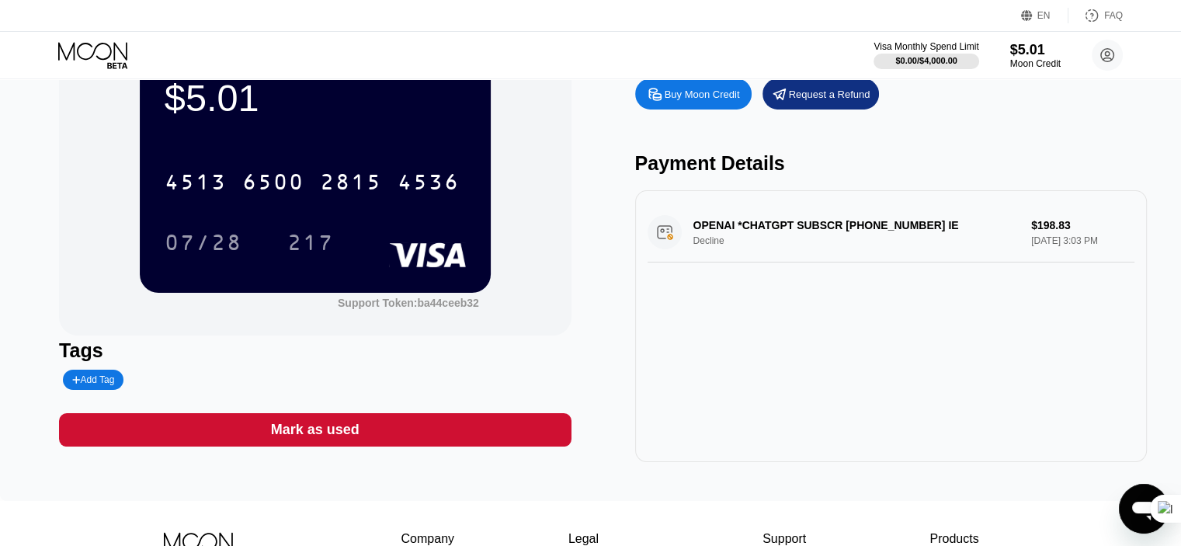
click at [969, 239] on div "OPENAI *CHATGPT SUBSCR [PHONE_NUMBER] IE Decline $198.83 [DATE] 3:03 PM" at bounding box center [891, 233] width 487 height 60
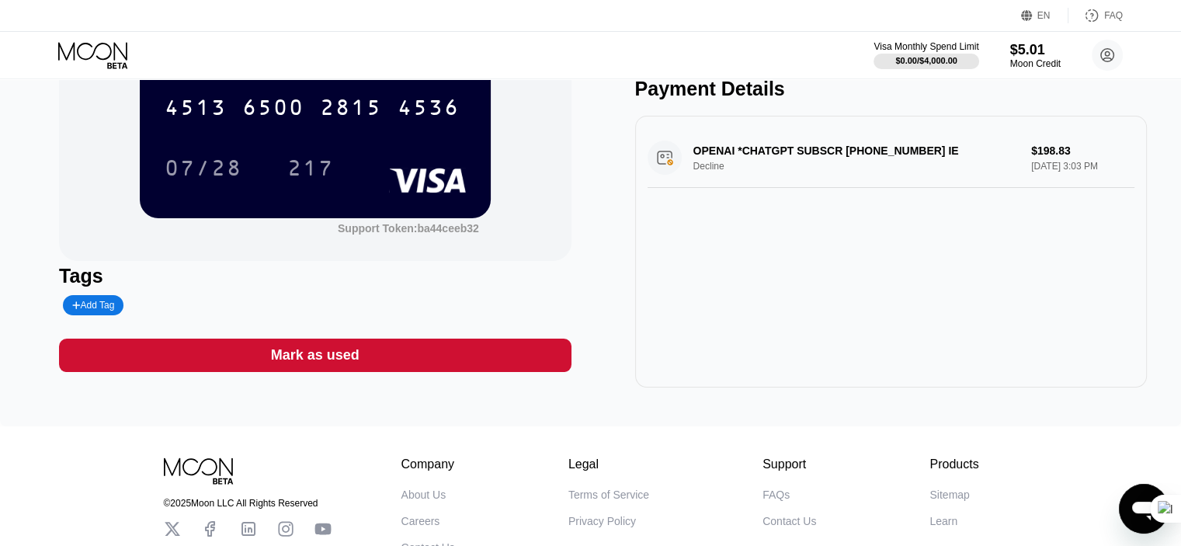
scroll to position [155, 0]
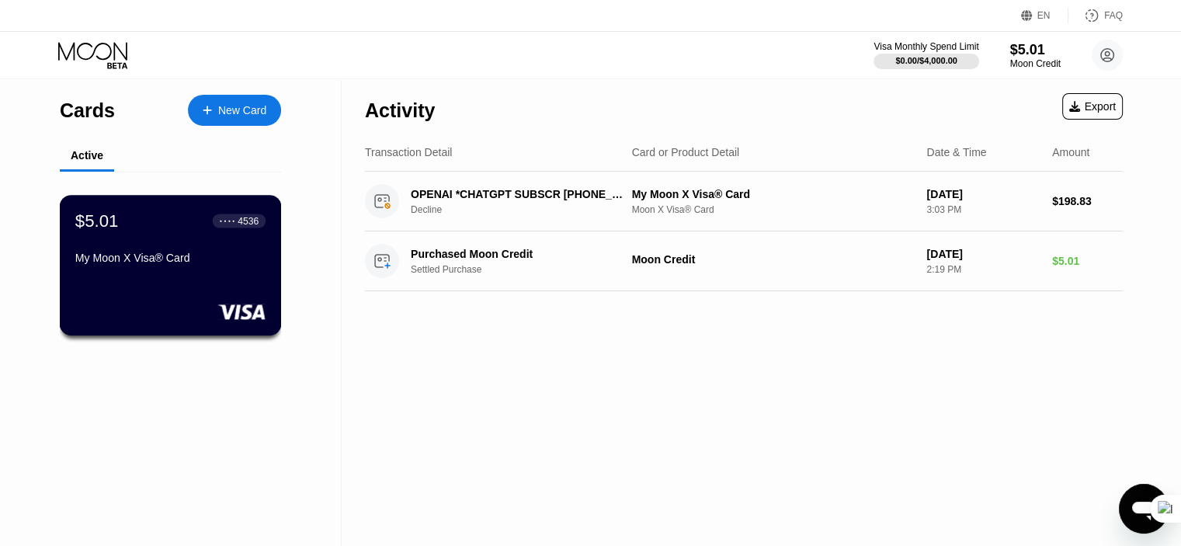
click at [205, 229] on div "$5.01 ● ● ● ● 4536" at bounding box center [170, 220] width 190 height 20
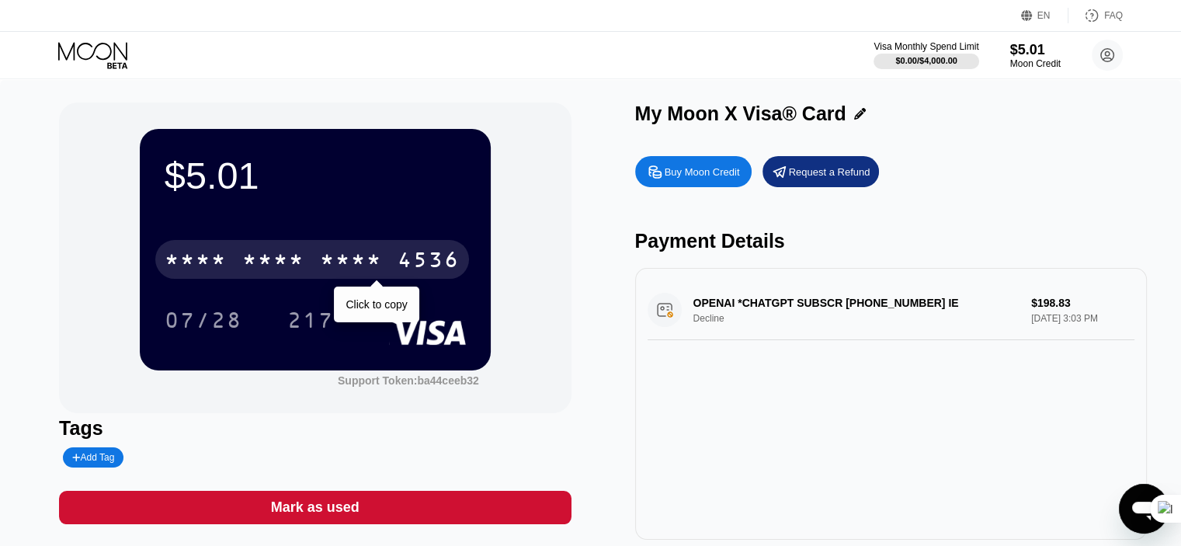
click at [362, 257] on div "* * * *" at bounding box center [351, 261] width 62 height 25
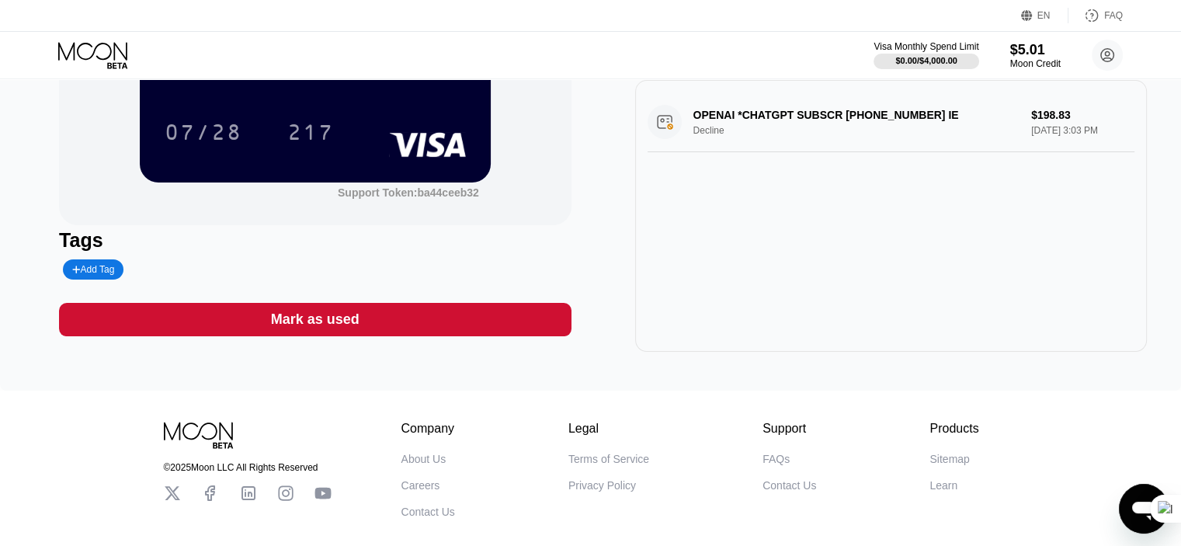
scroll to position [121, 0]
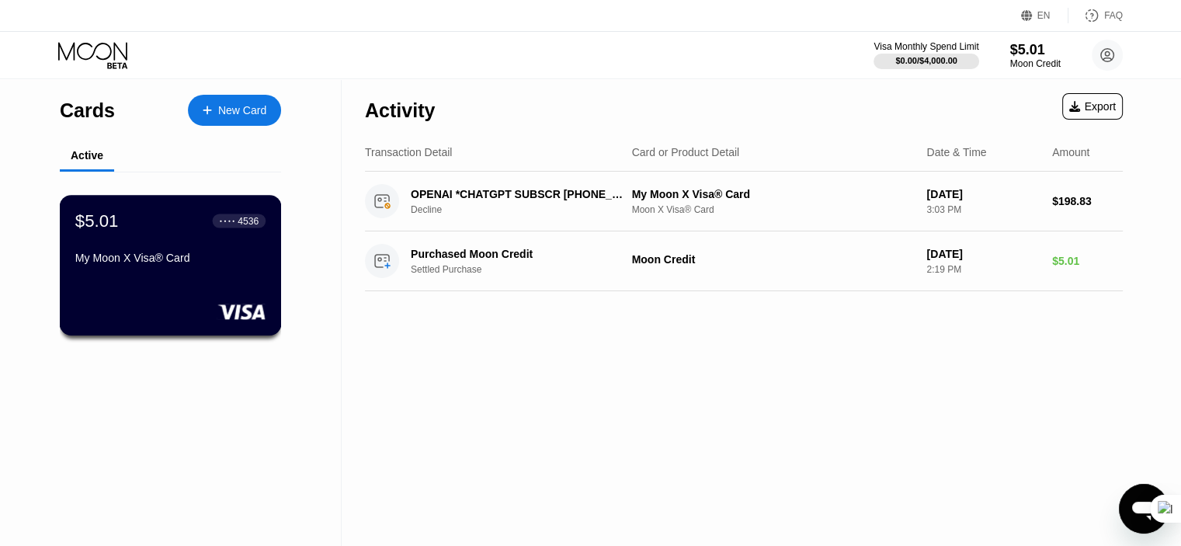
click at [178, 251] on div "$5.01 ● ● ● ● 4536 My Moon X Visa® Card" at bounding box center [170, 240] width 190 height 60
click at [162, 270] on div "My Moon X Visa® Card" at bounding box center [170, 261] width 190 height 19
